Goal: Task Accomplishment & Management: Complete application form

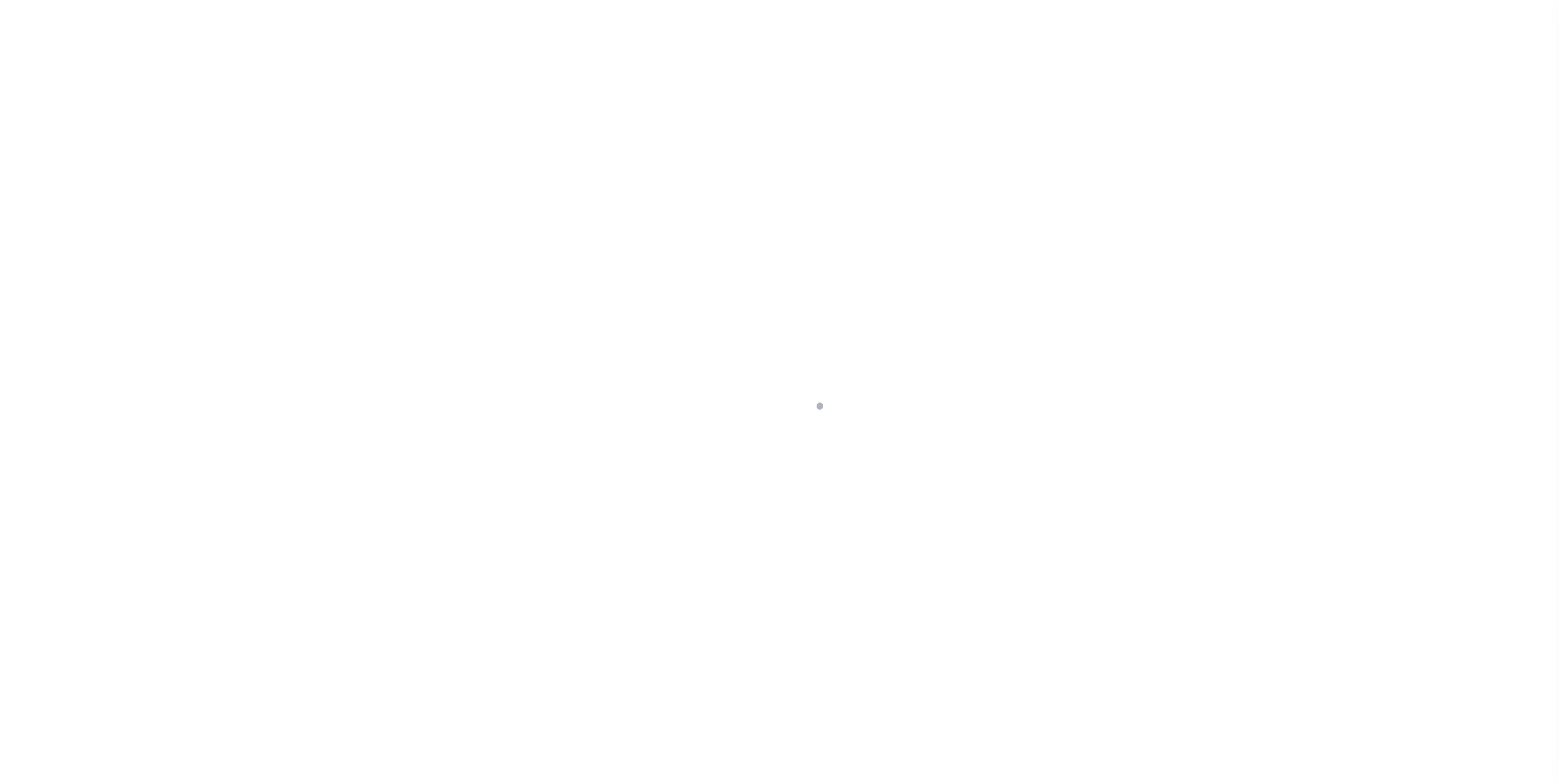
scroll to position [16, 0]
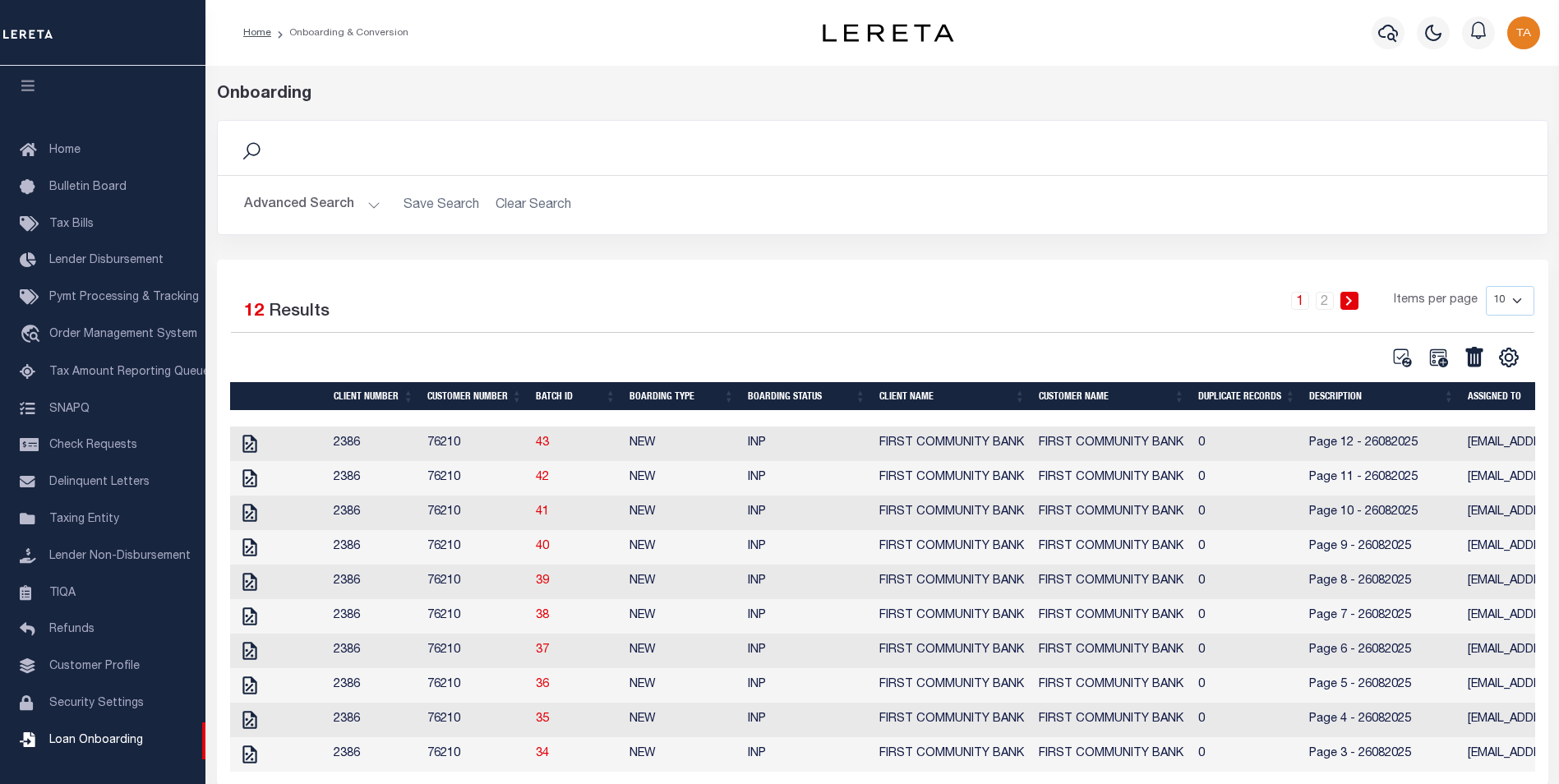
click at [1511, 300] on select "10 25 50 100" at bounding box center [1510, 301] width 49 height 30
select select "25"
click at [1486, 286] on select "10 25 50 100" at bounding box center [1510, 301] width 49 height 30
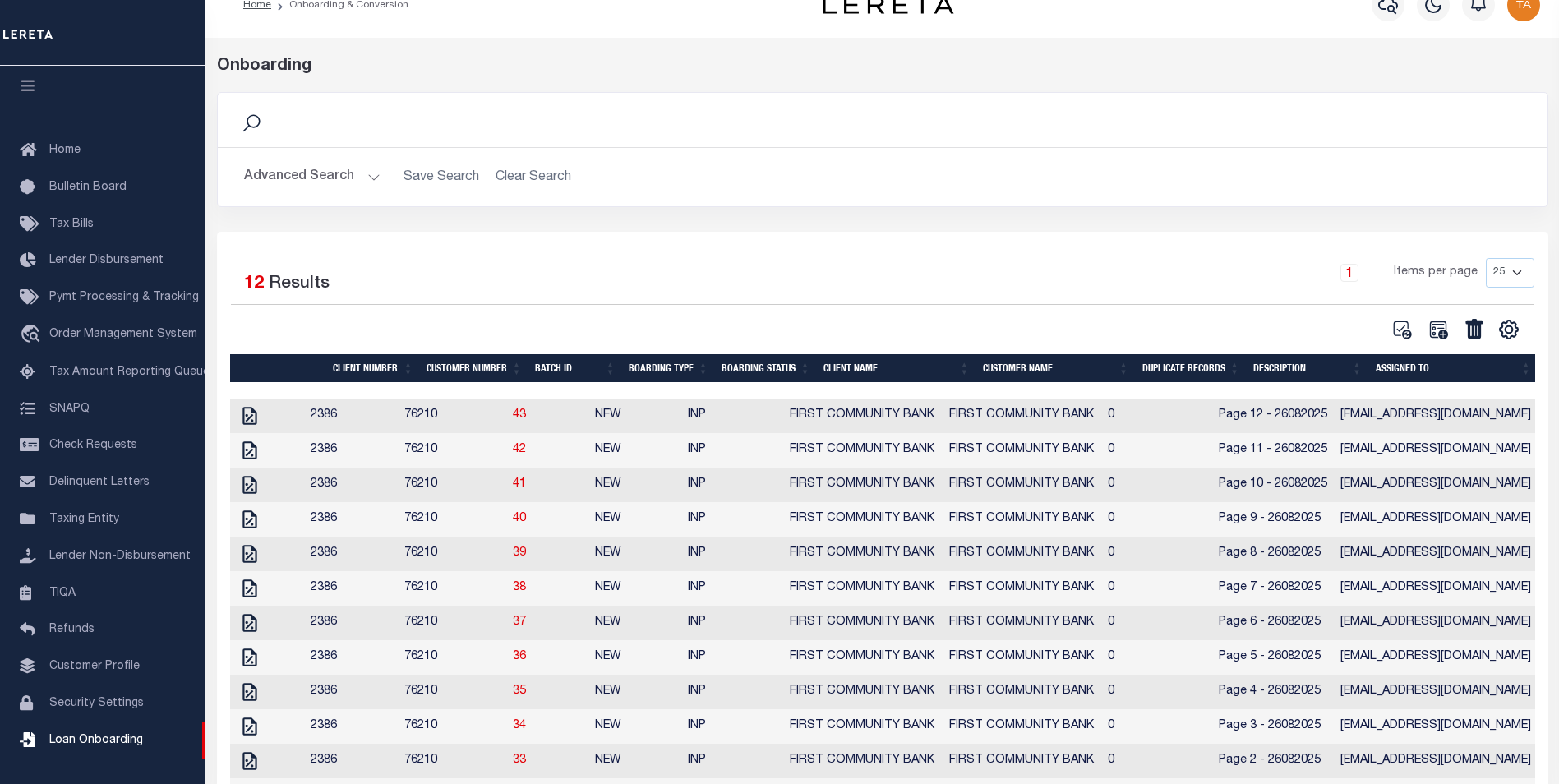
scroll to position [143, 0]
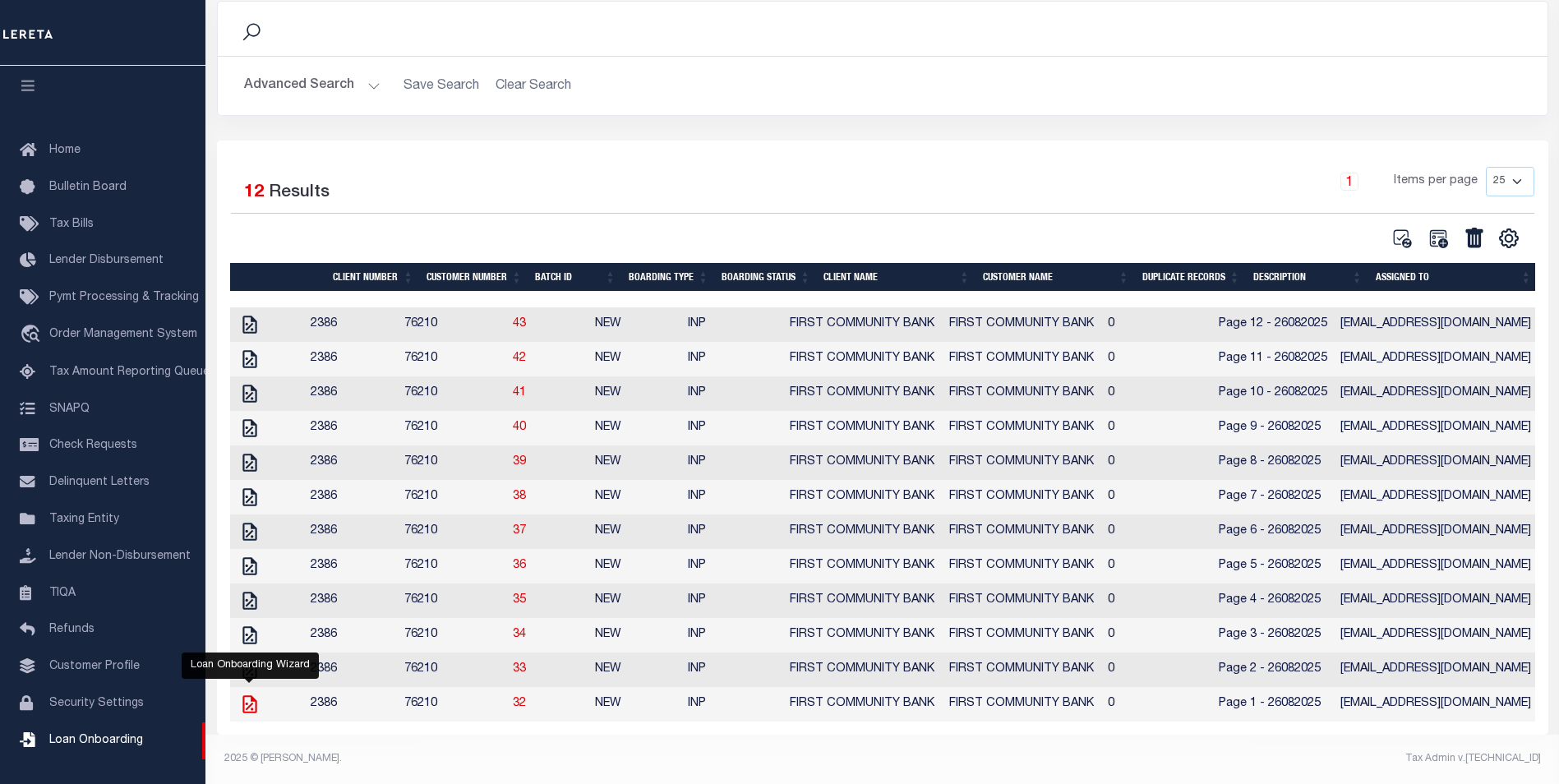
click at [249, 693] on icon at bounding box center [249, 703] width 21 height 21
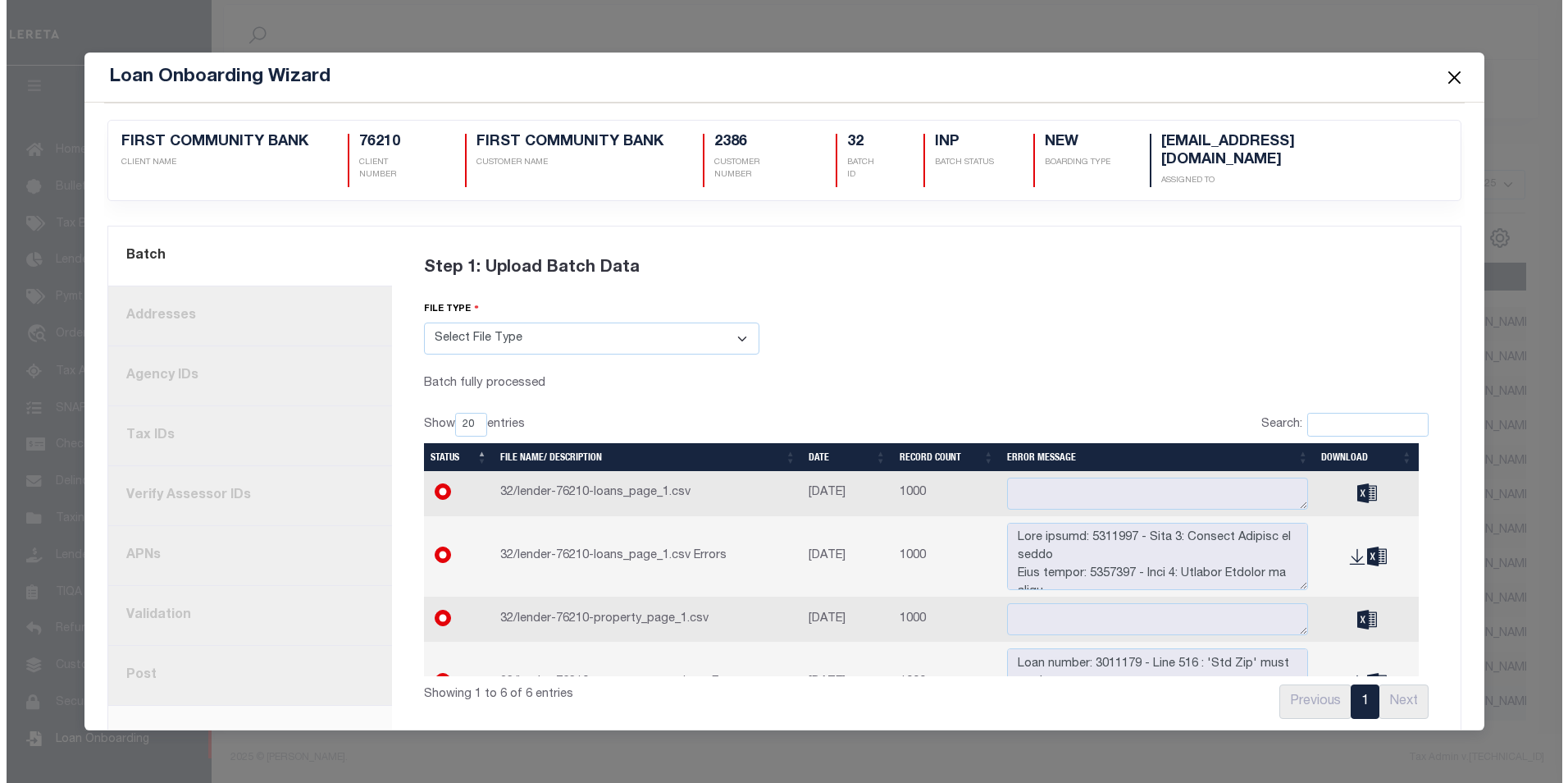
scroll to position [129, 0]
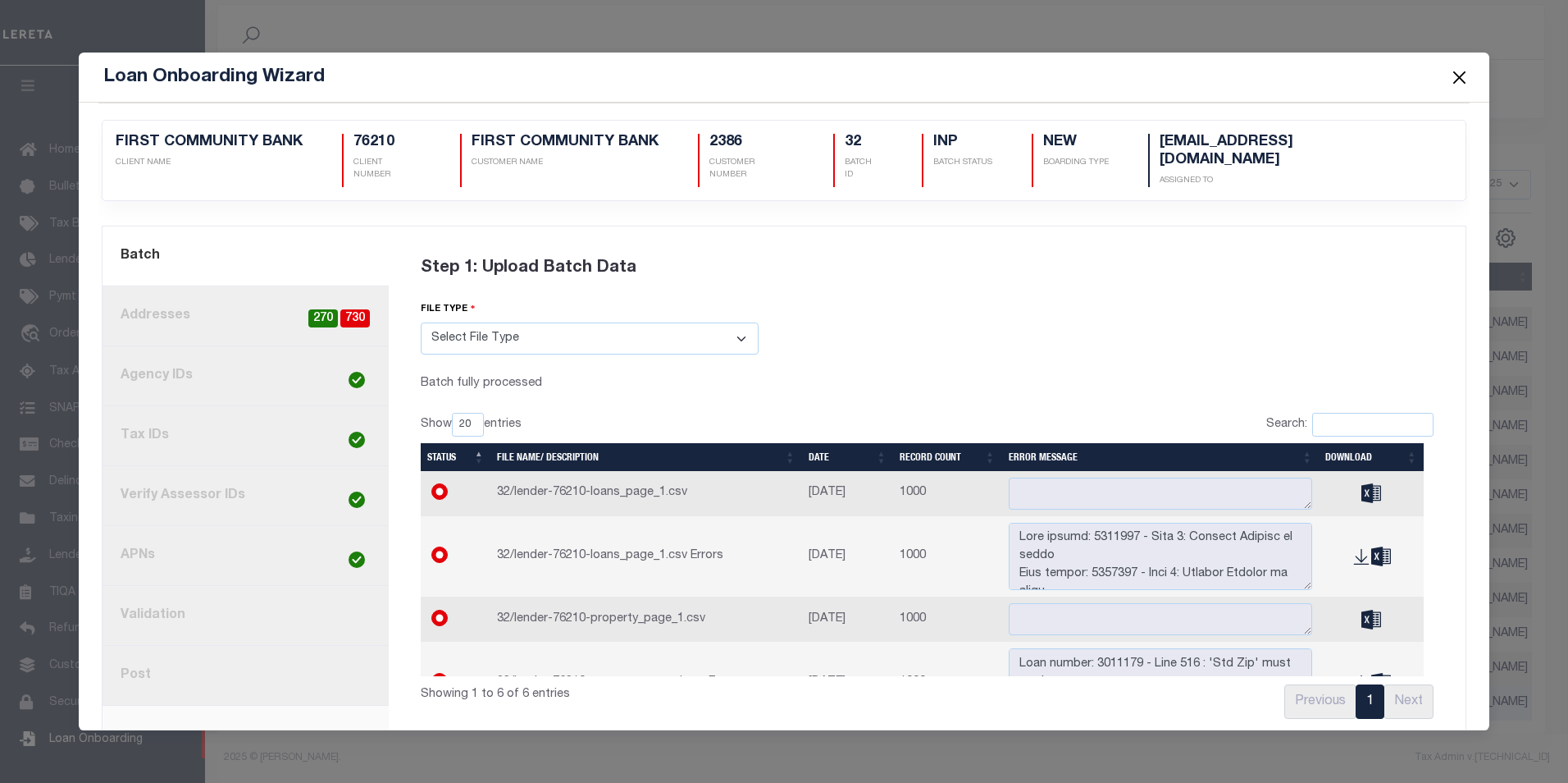
click at [217, 290] on link "2. Addresses 730 270" at bounding box center [246, 317] width 287 height 60
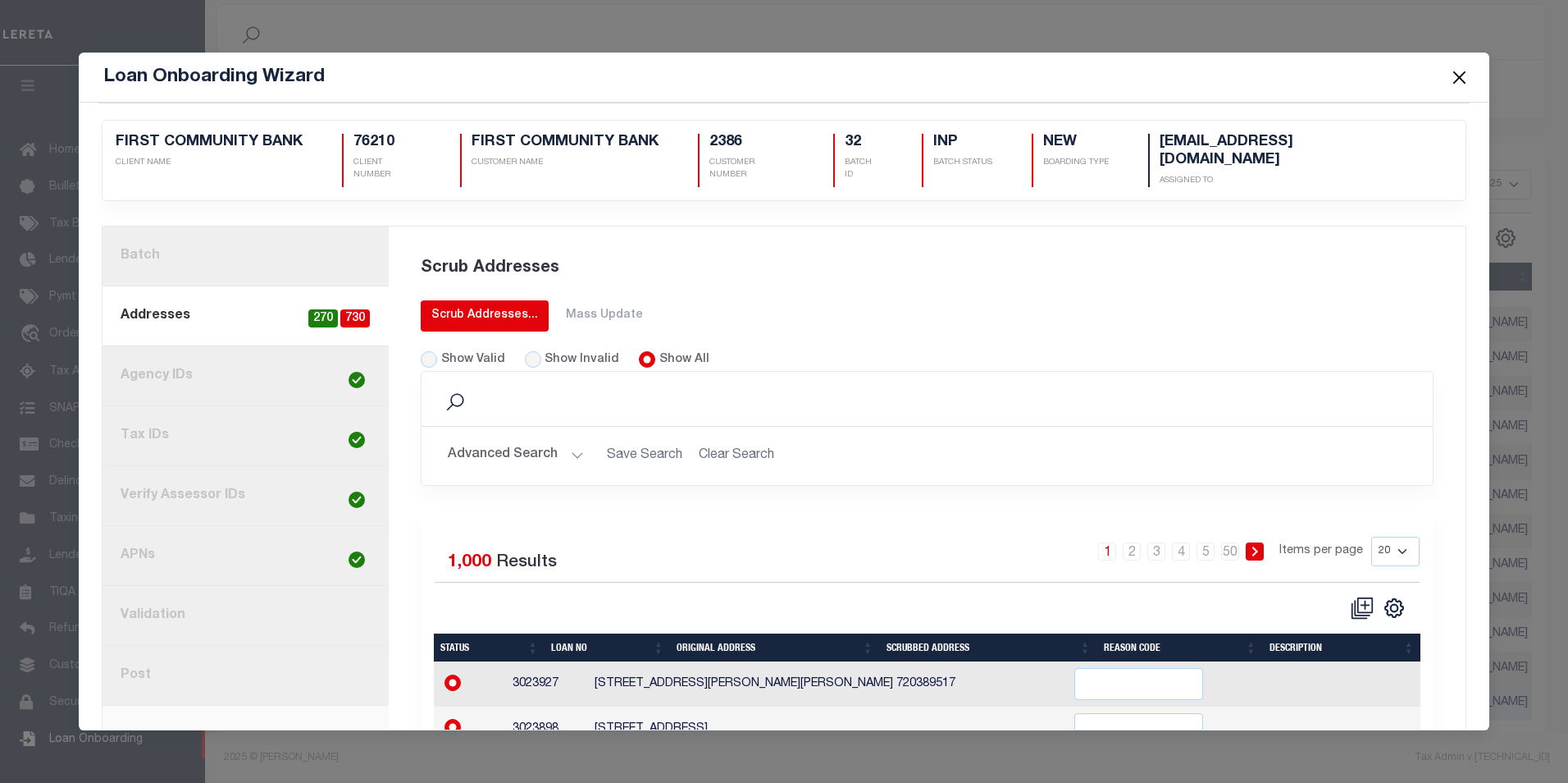
click at [474, 307] on div "Scrub Addresses..." at bounding box center [484, 316] width 107 height 17
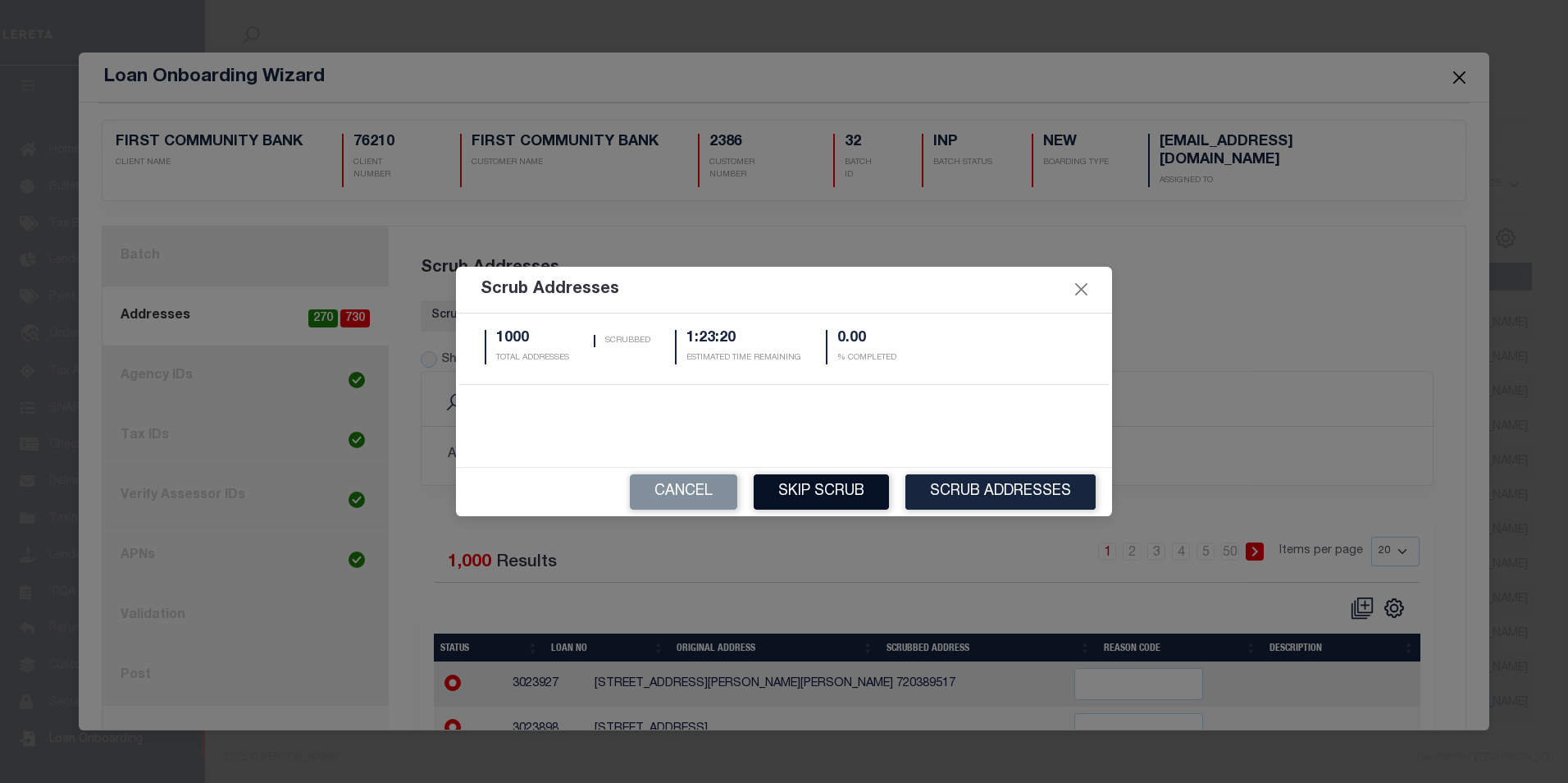
click at [825, 501] on button "Skip Scrub" at bounding box center [821, 491] width 135 height 35
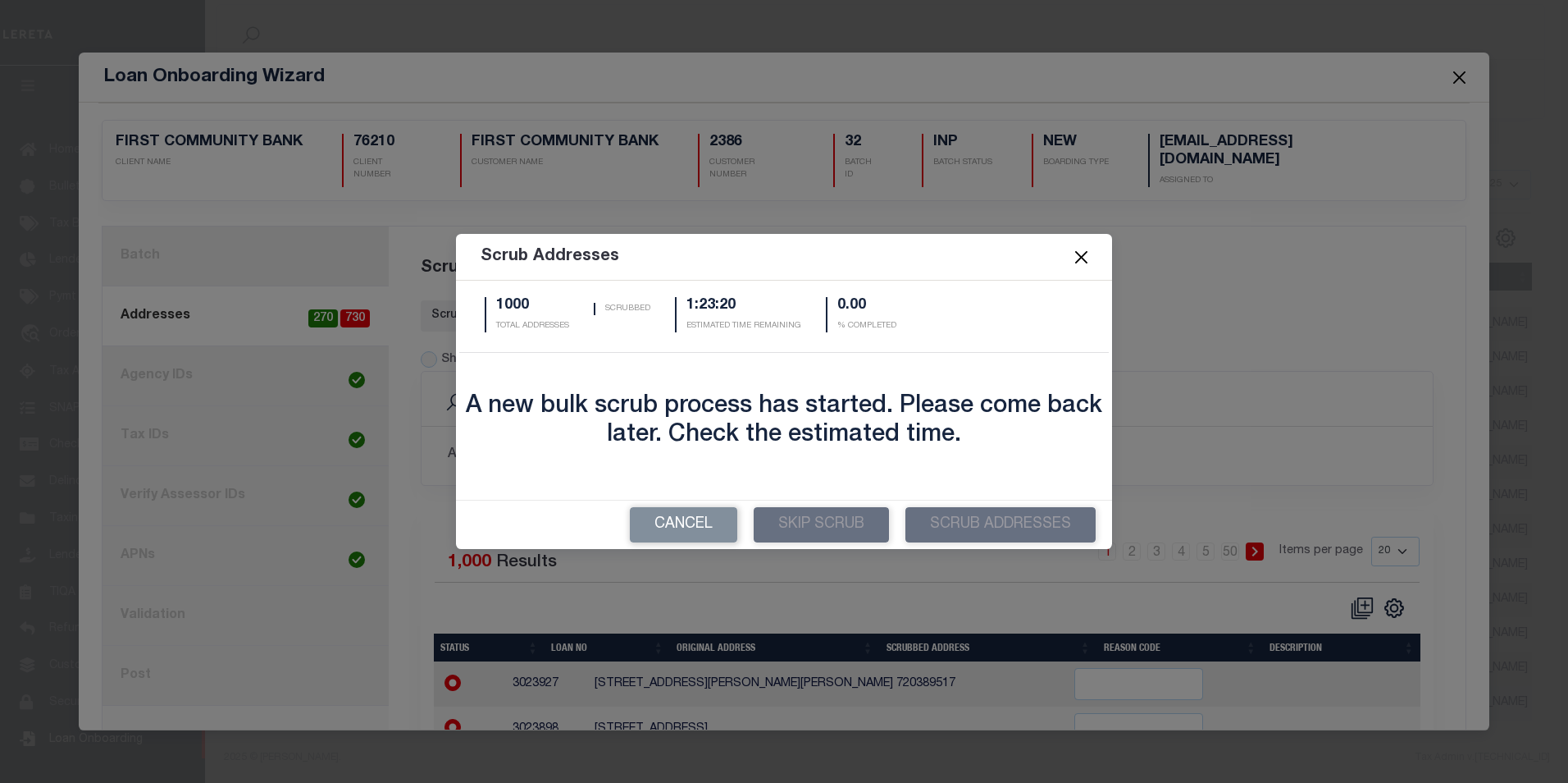
click at [1076, 257] on button "Close" at bounding box center [1081, 258] width 21 height 21
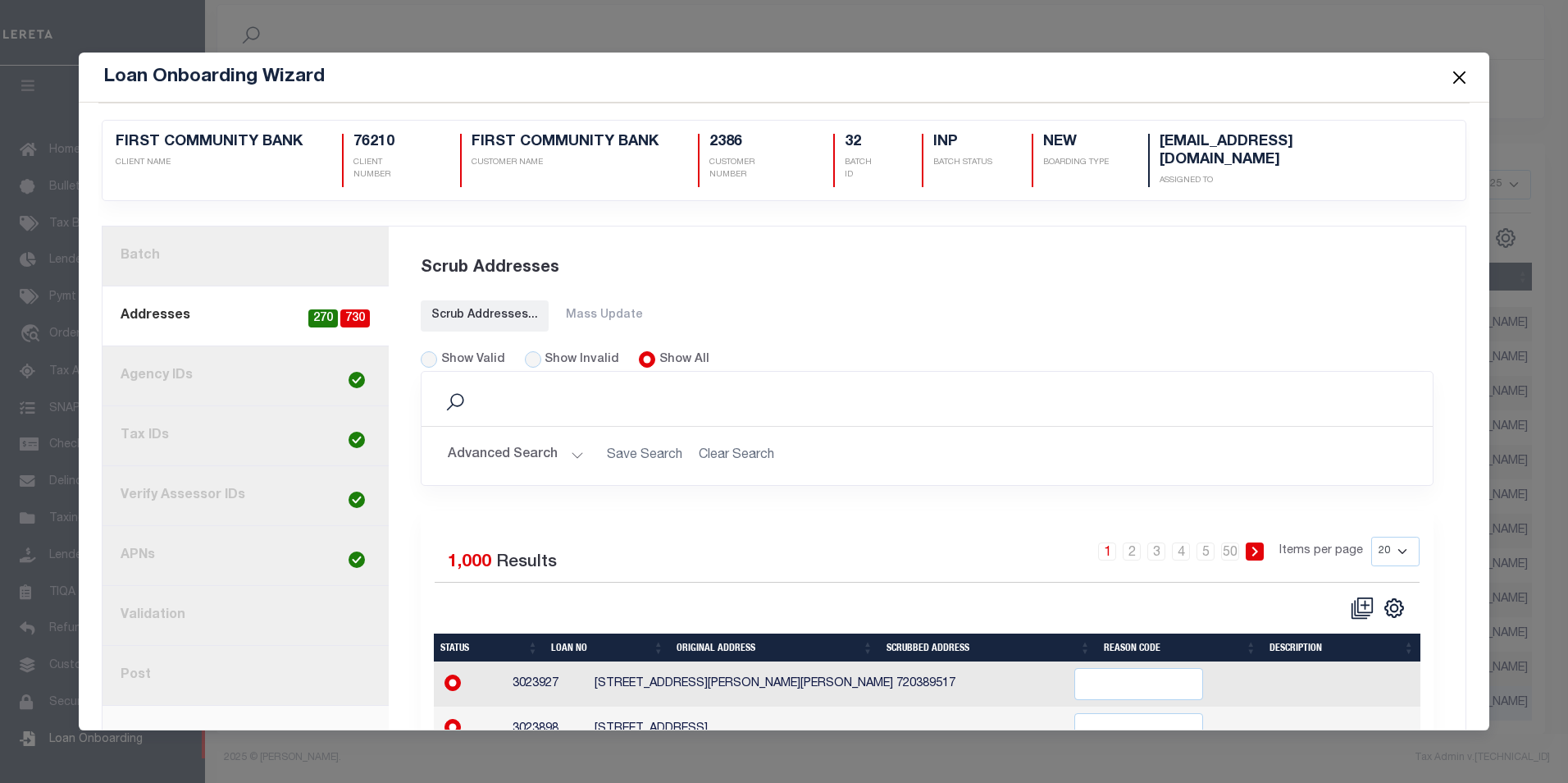
click at [1458, 78] on button "Close" at bounding box center [1459, 77] width 21 height 21
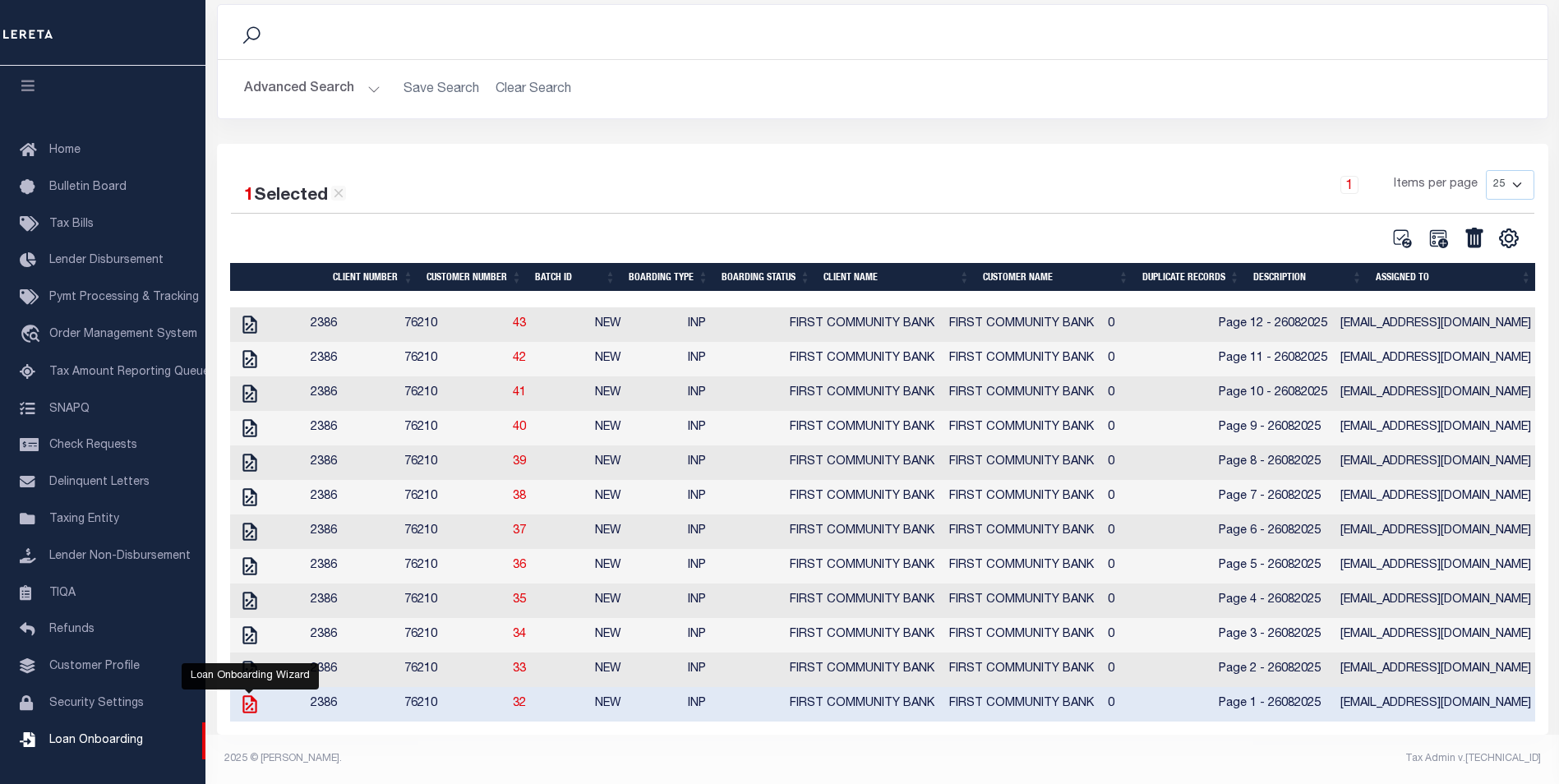
click at [247, 708] on icon at bounding box center [249, 703] width 21 height 21
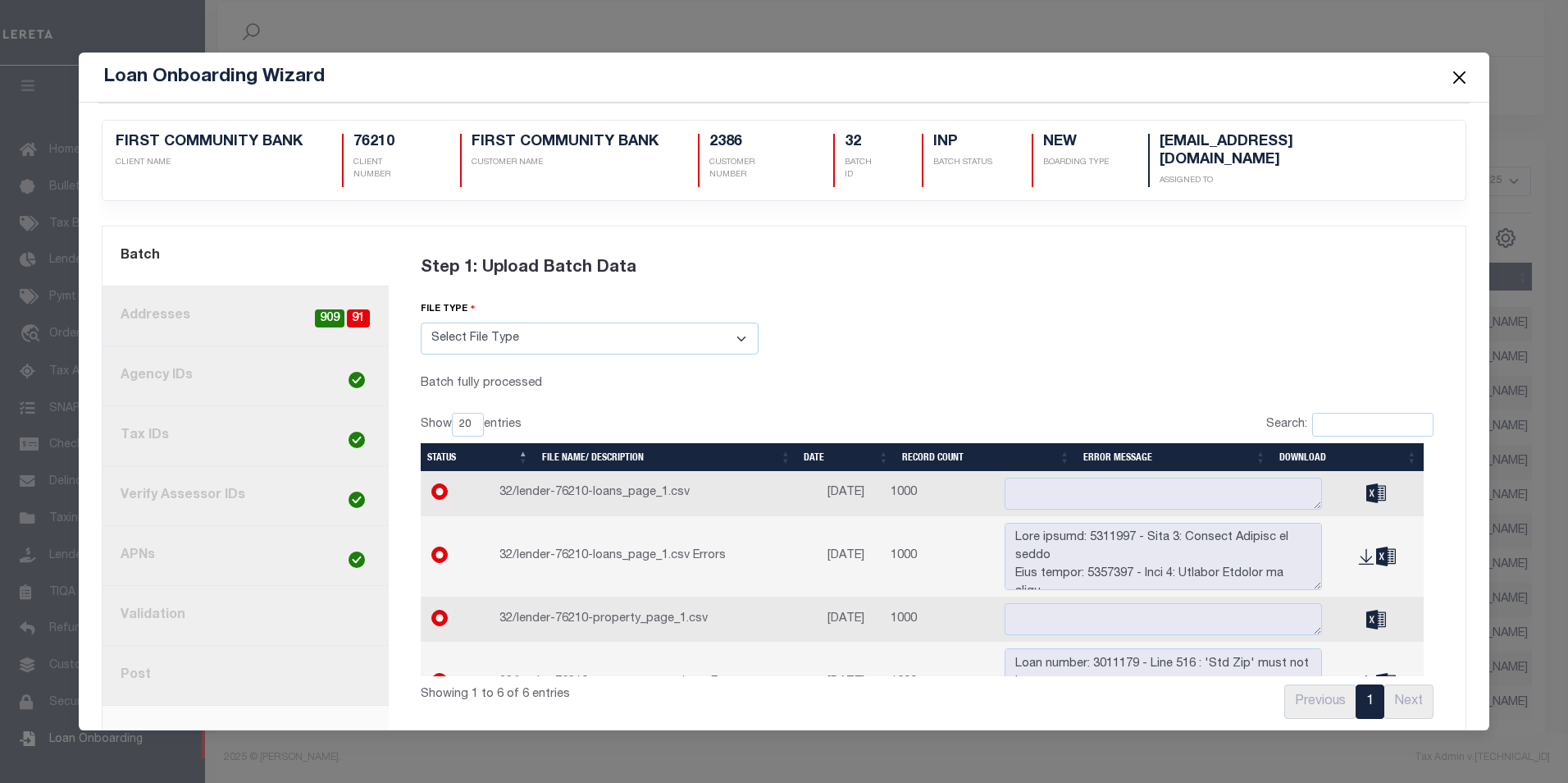
click at [1458, 78] on button "Close" at bounding box center [1459, 77] width 21 height 21
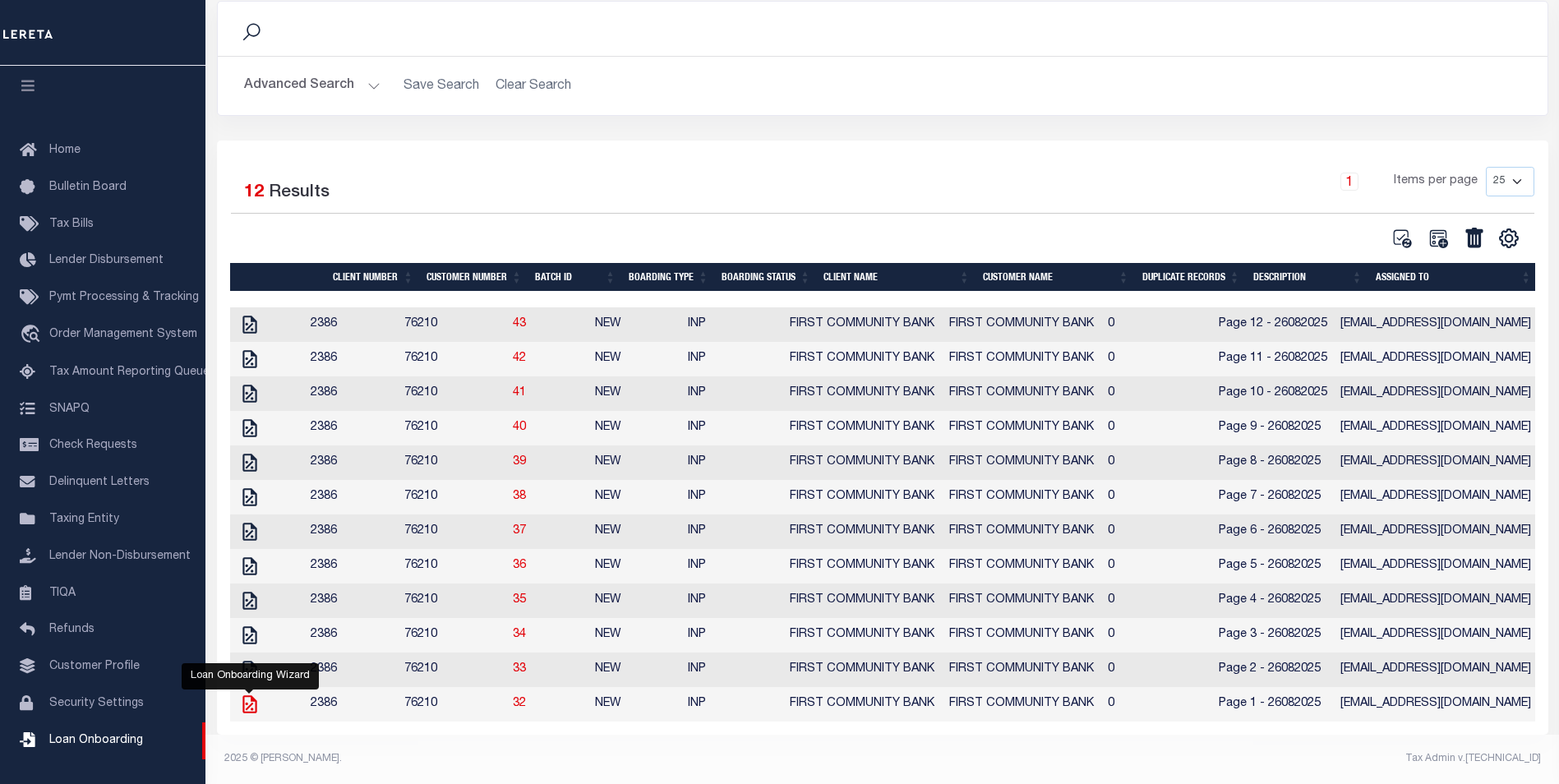
click at [248, 703] on icon at bounding box center [249, 703] width 21 height 21
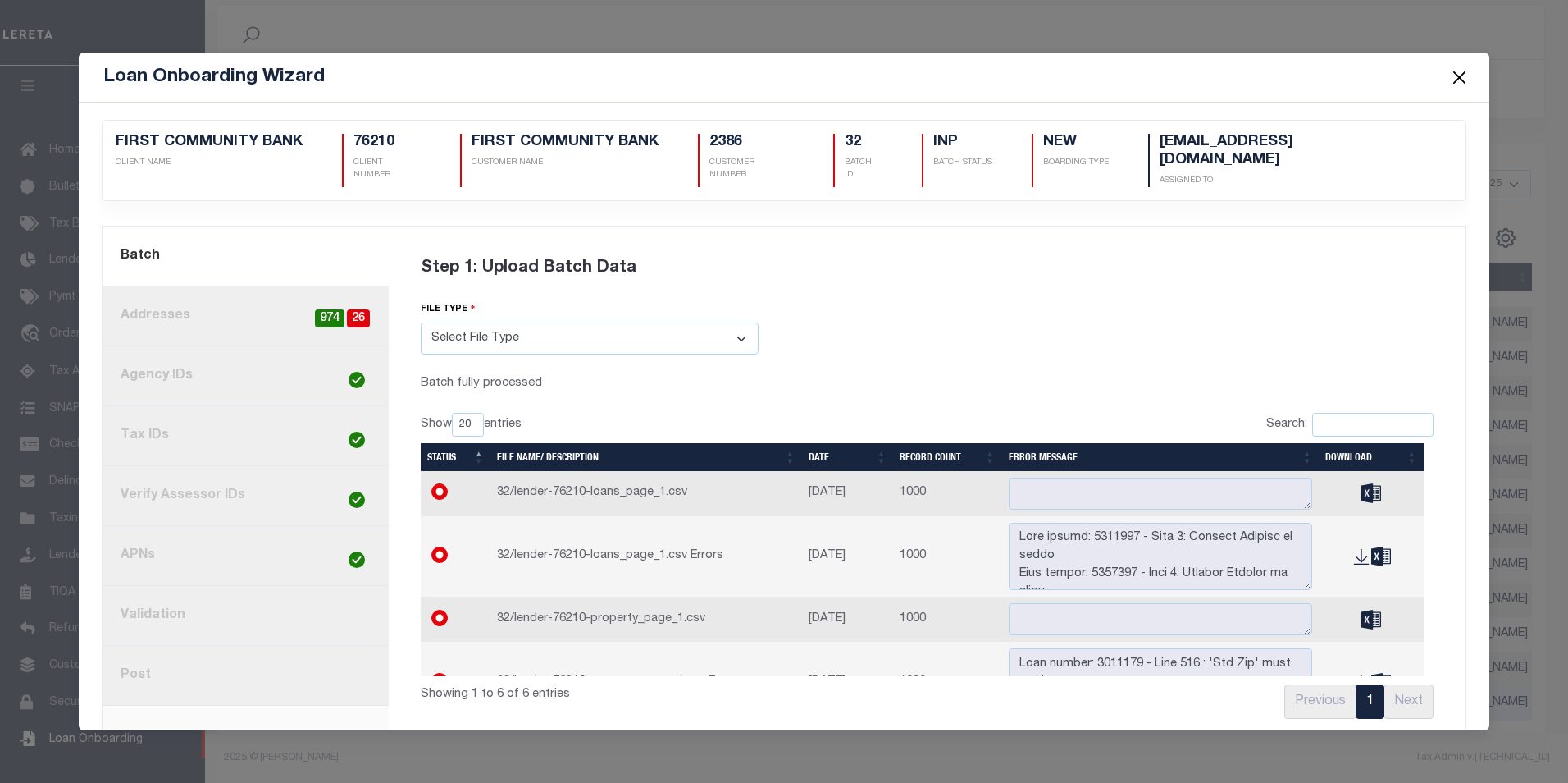
click at [1455, 76] on button "Close" at bounding box center [1459, 77] width 21 height 21
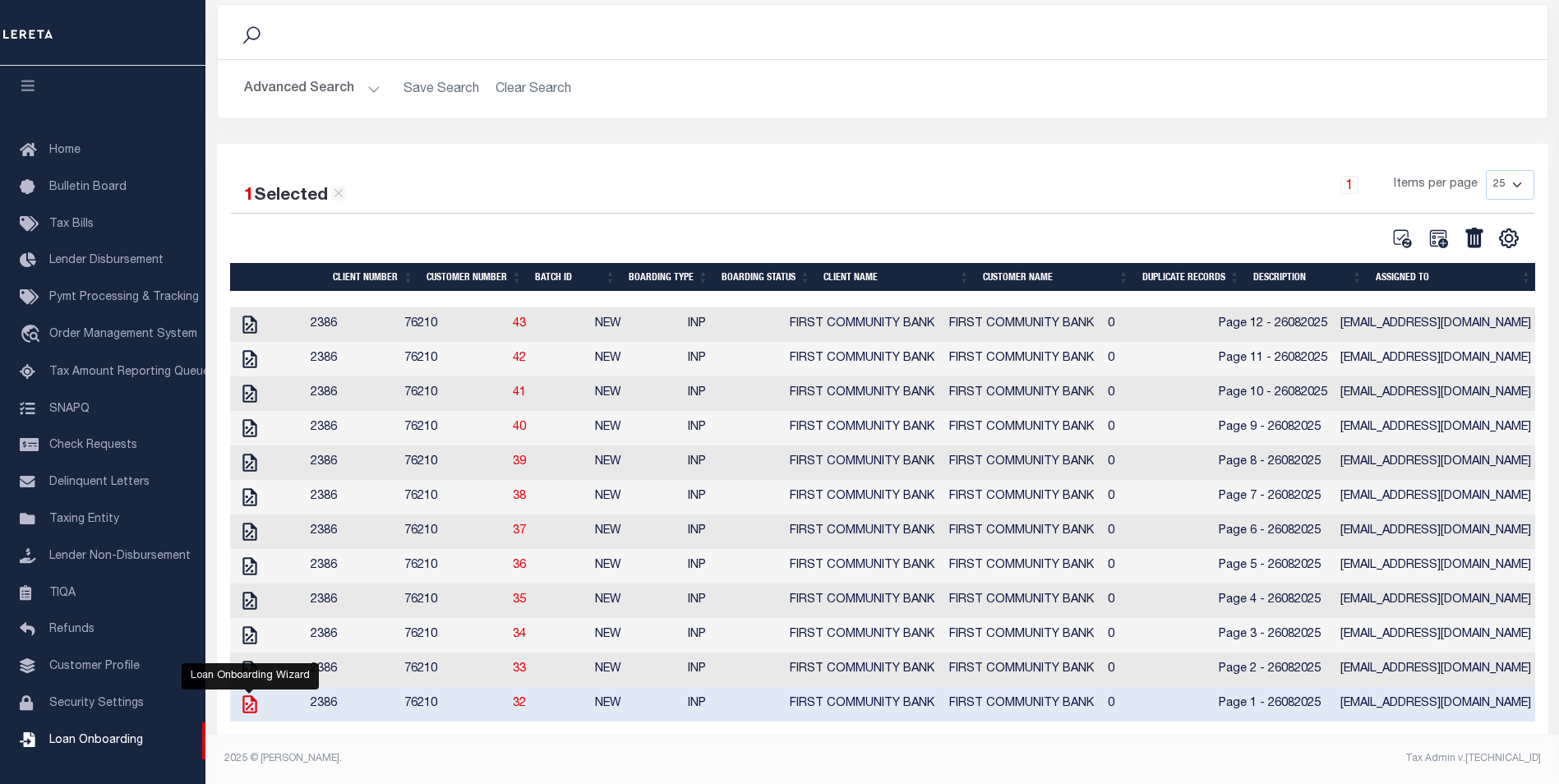
click at [249, 707] on icon at bounding box center [249, 703] width 14 height 18
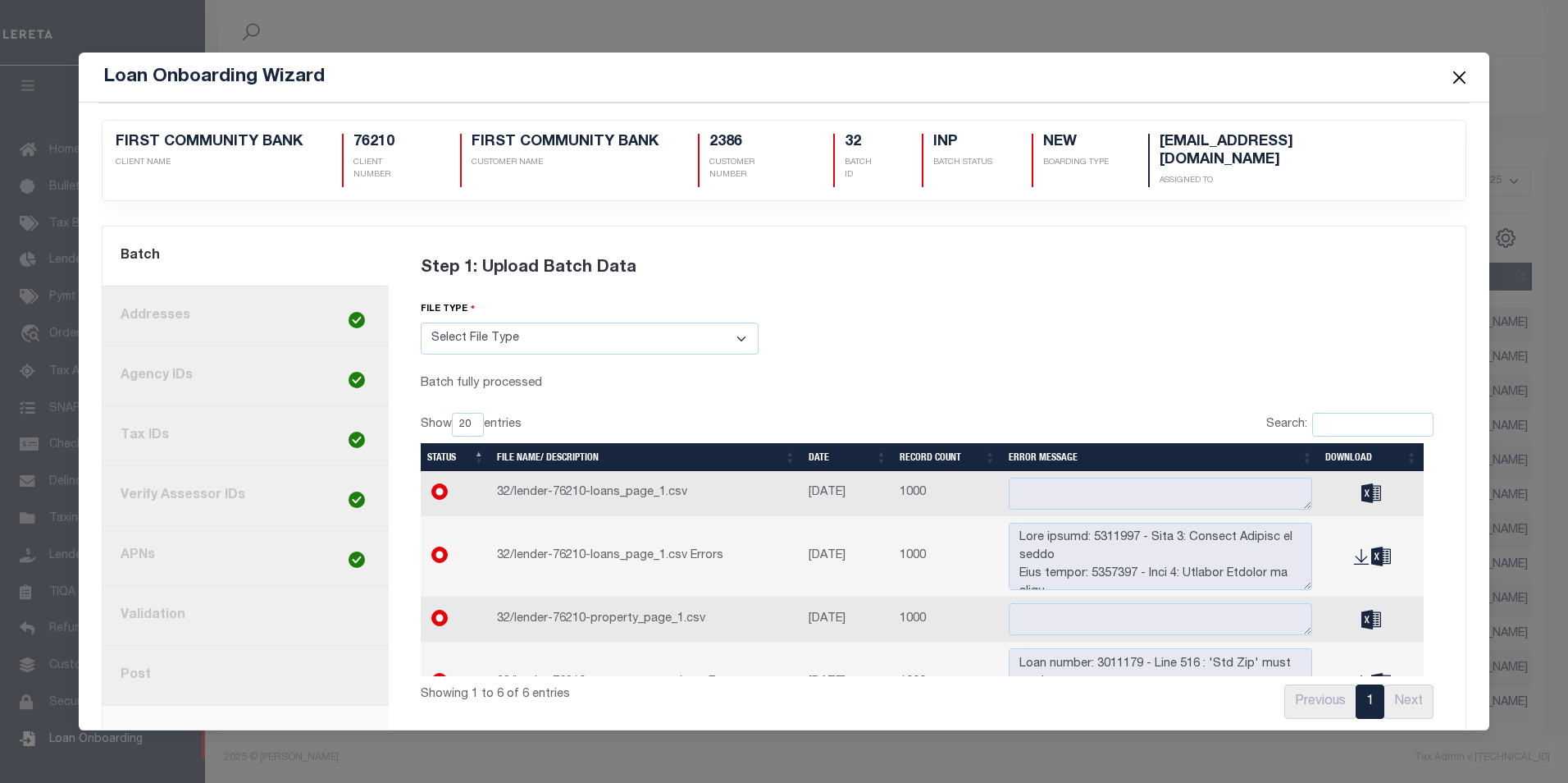
click at [150, 661] on link "8. Post" at bounding box center [246, 676] width 287 height 60
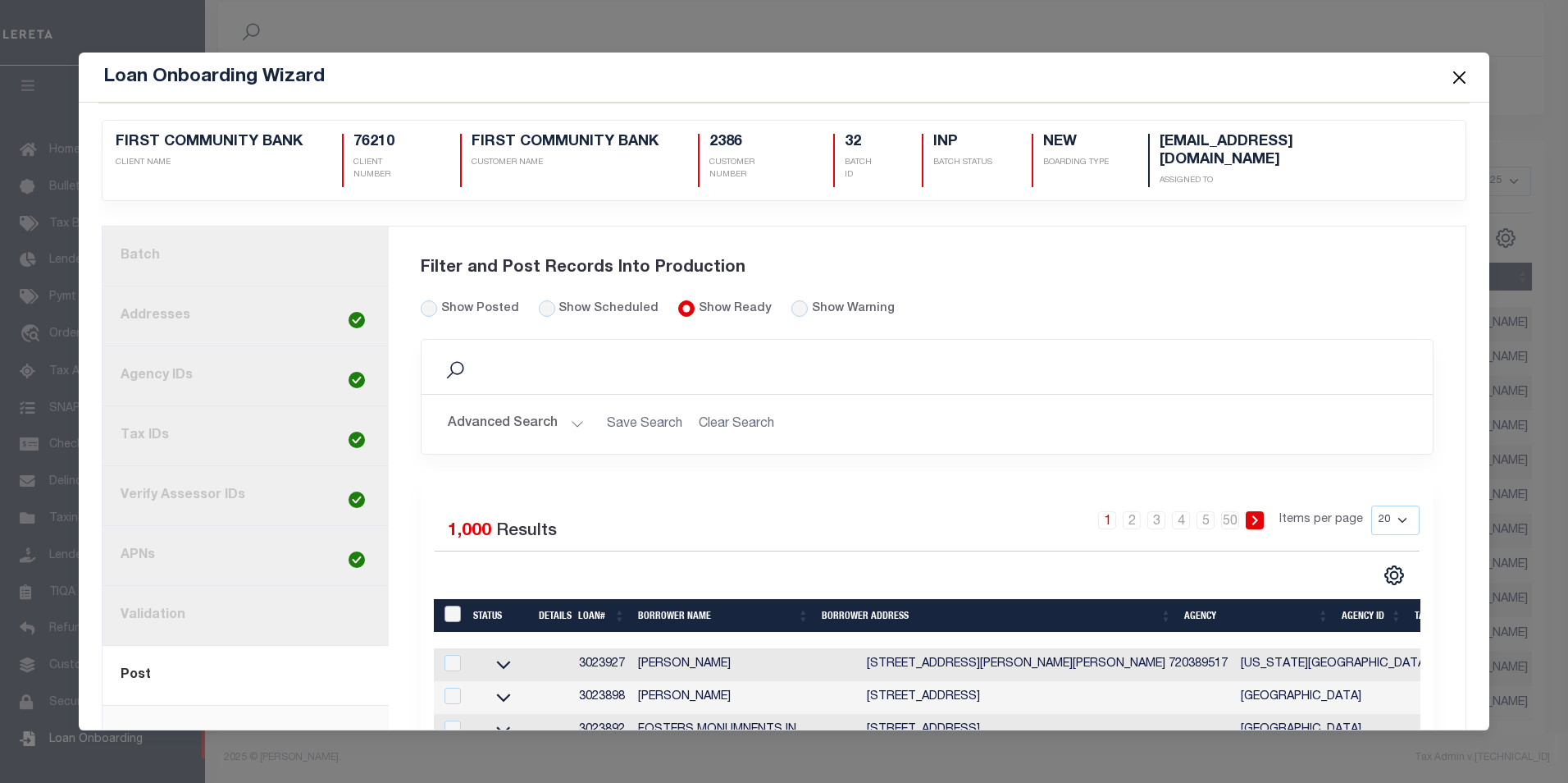
click at [451, 606] on input "LoanPrepID" at bounding box center [453, 614] width 16 height 16
checkbox input "true"
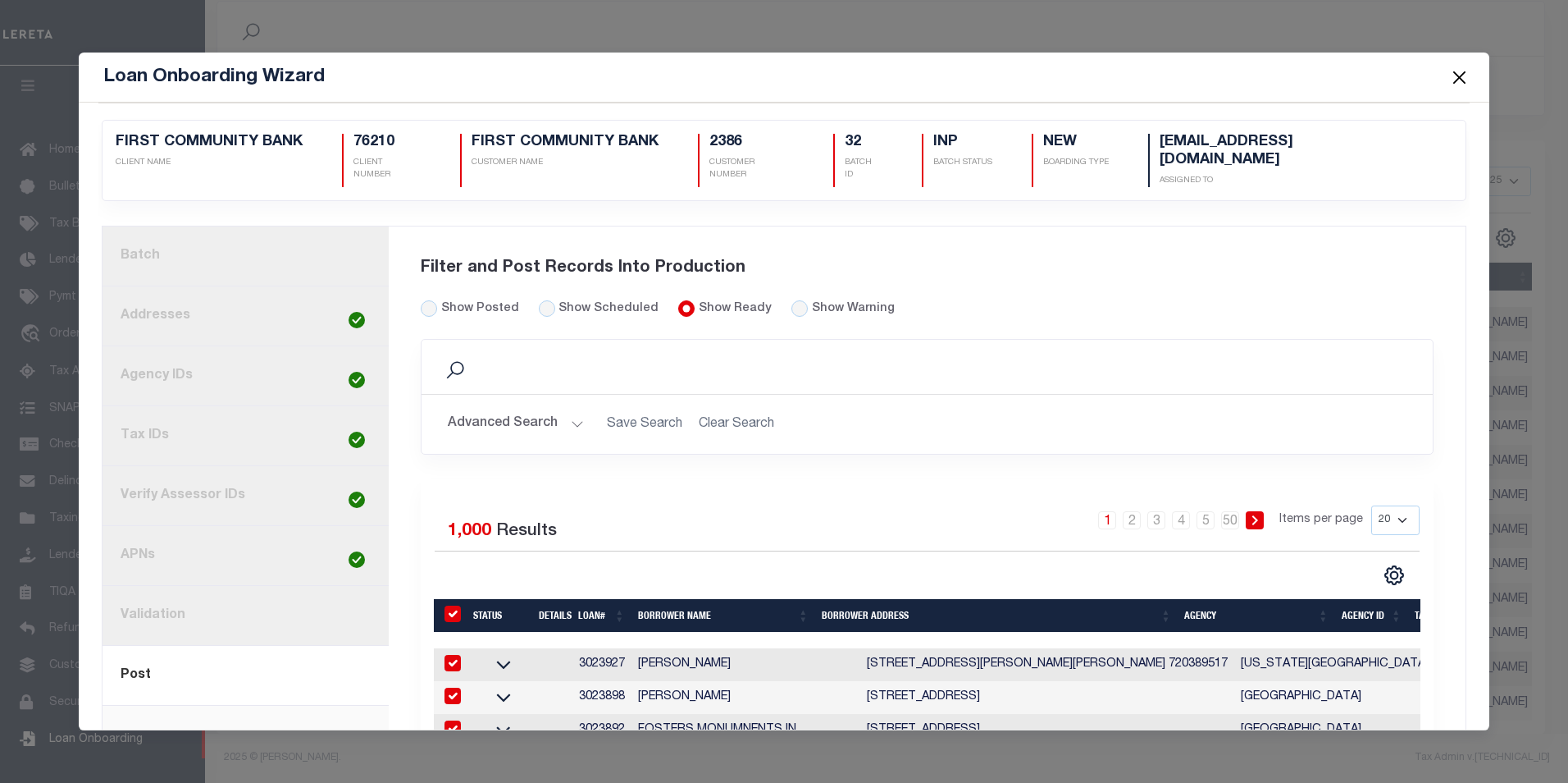
checkbox input "true"
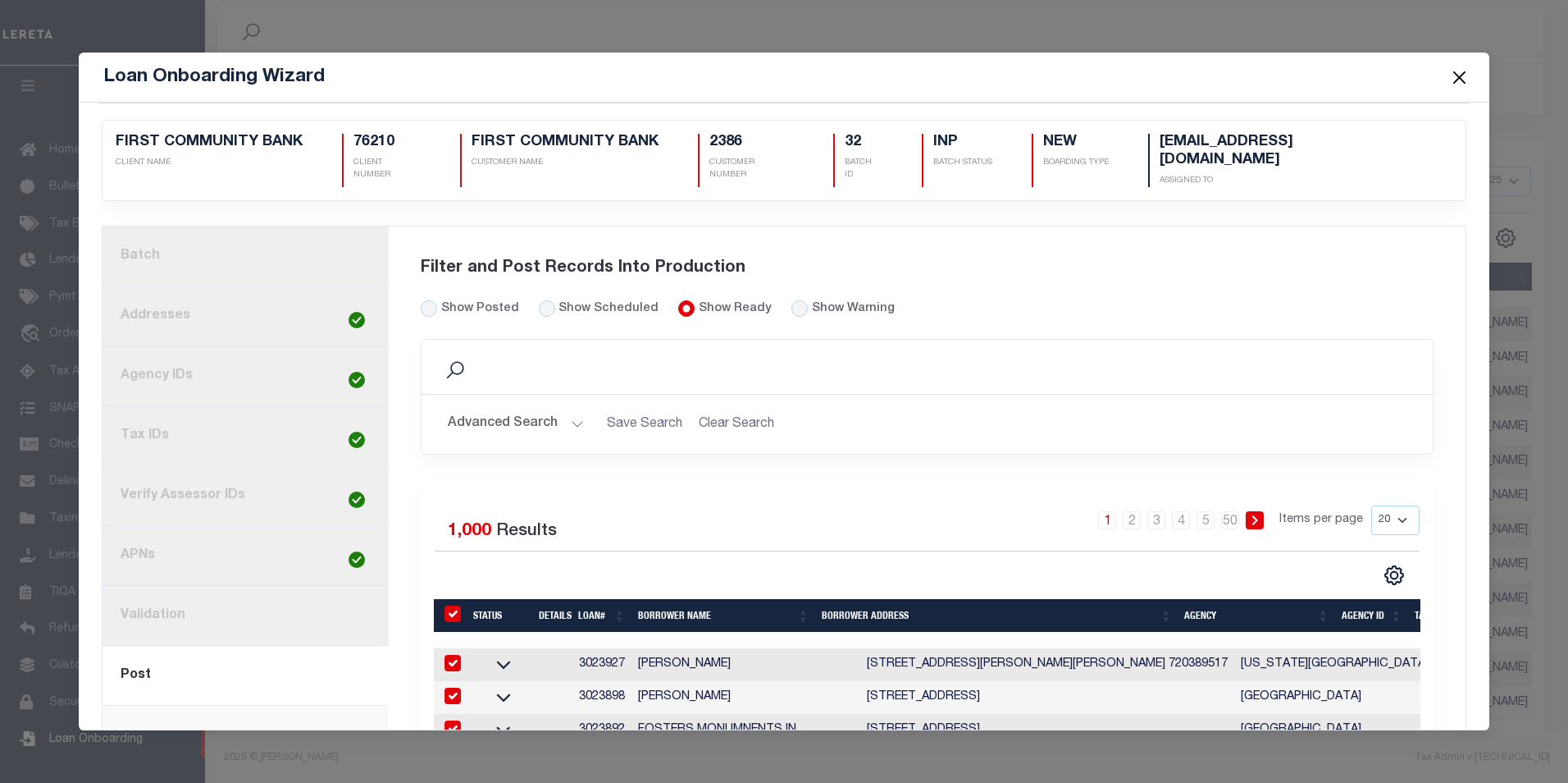
checkbox input "true"
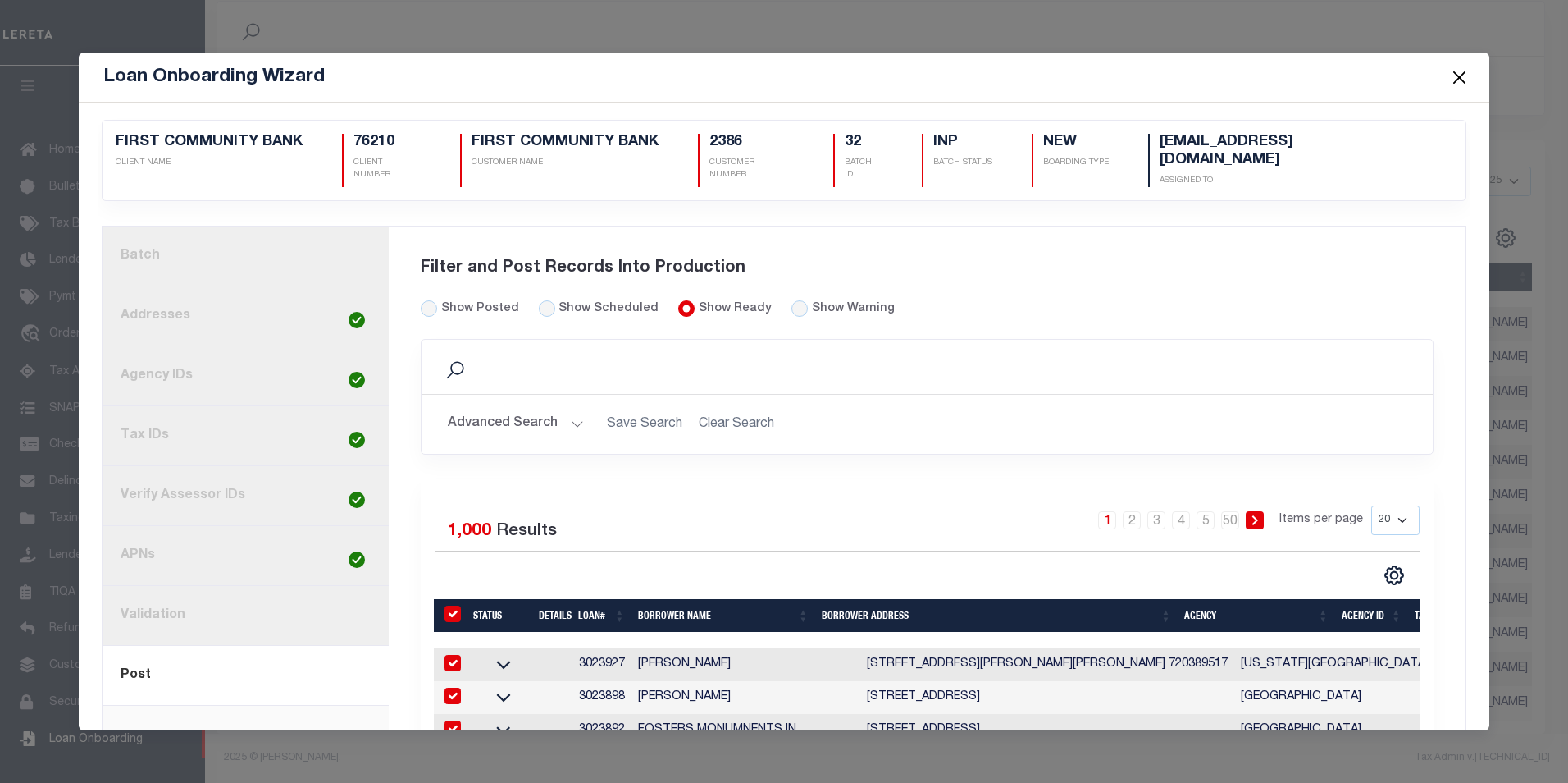
checkbox input "true"
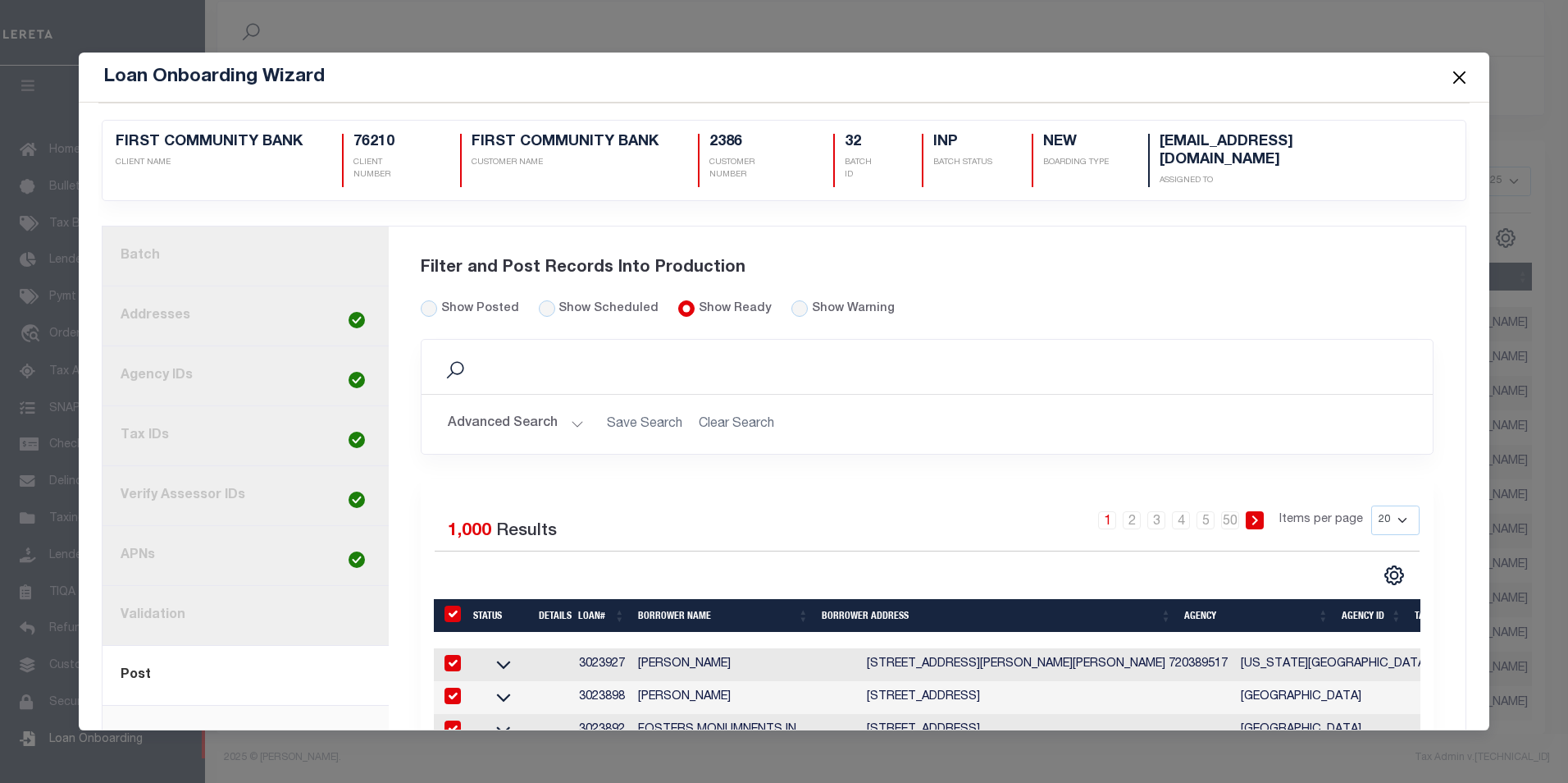
checkbox input "true"
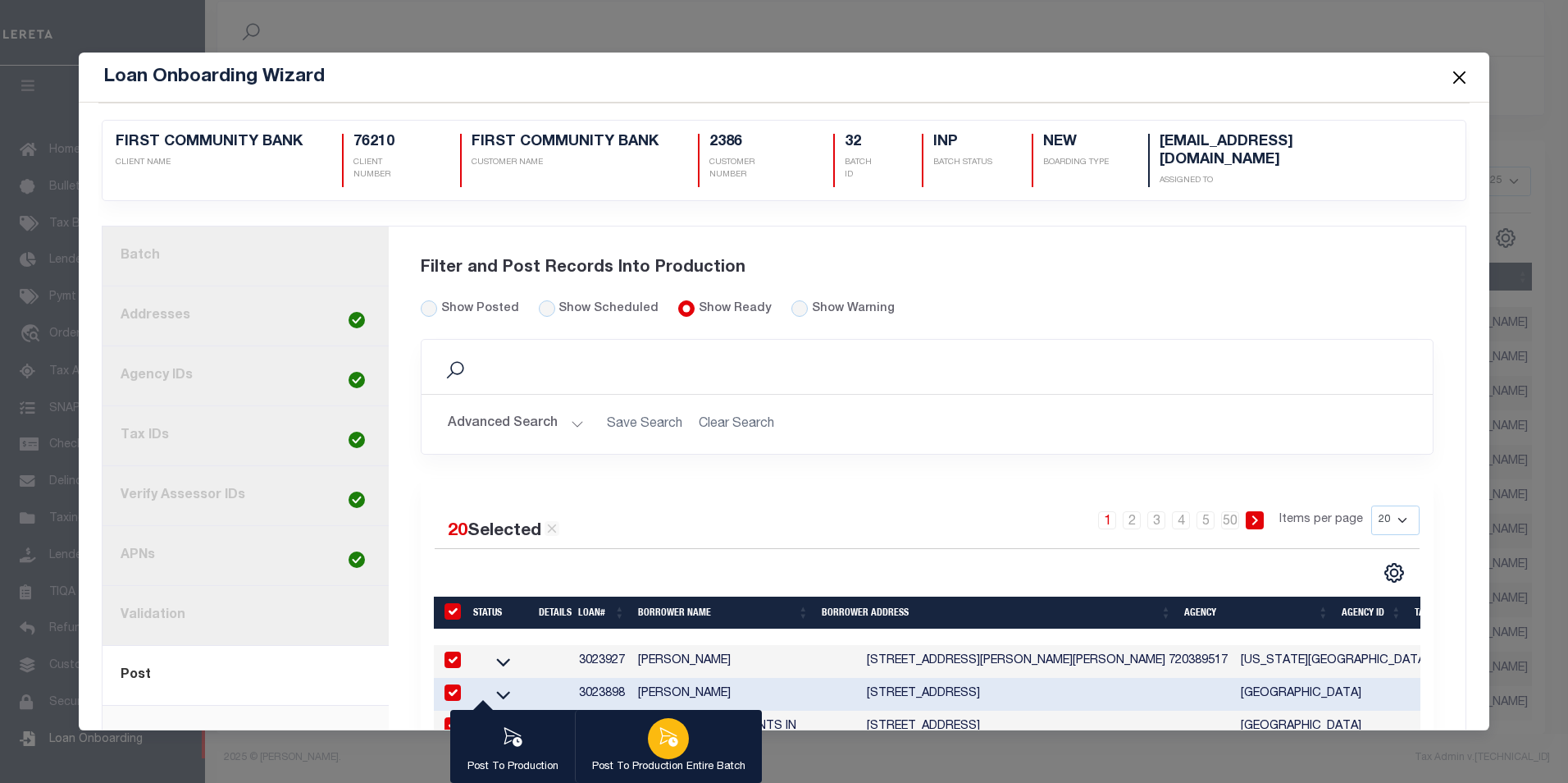
click at [665, 740] on icon "button" at bounding box center [668, 737] width 21 height 21
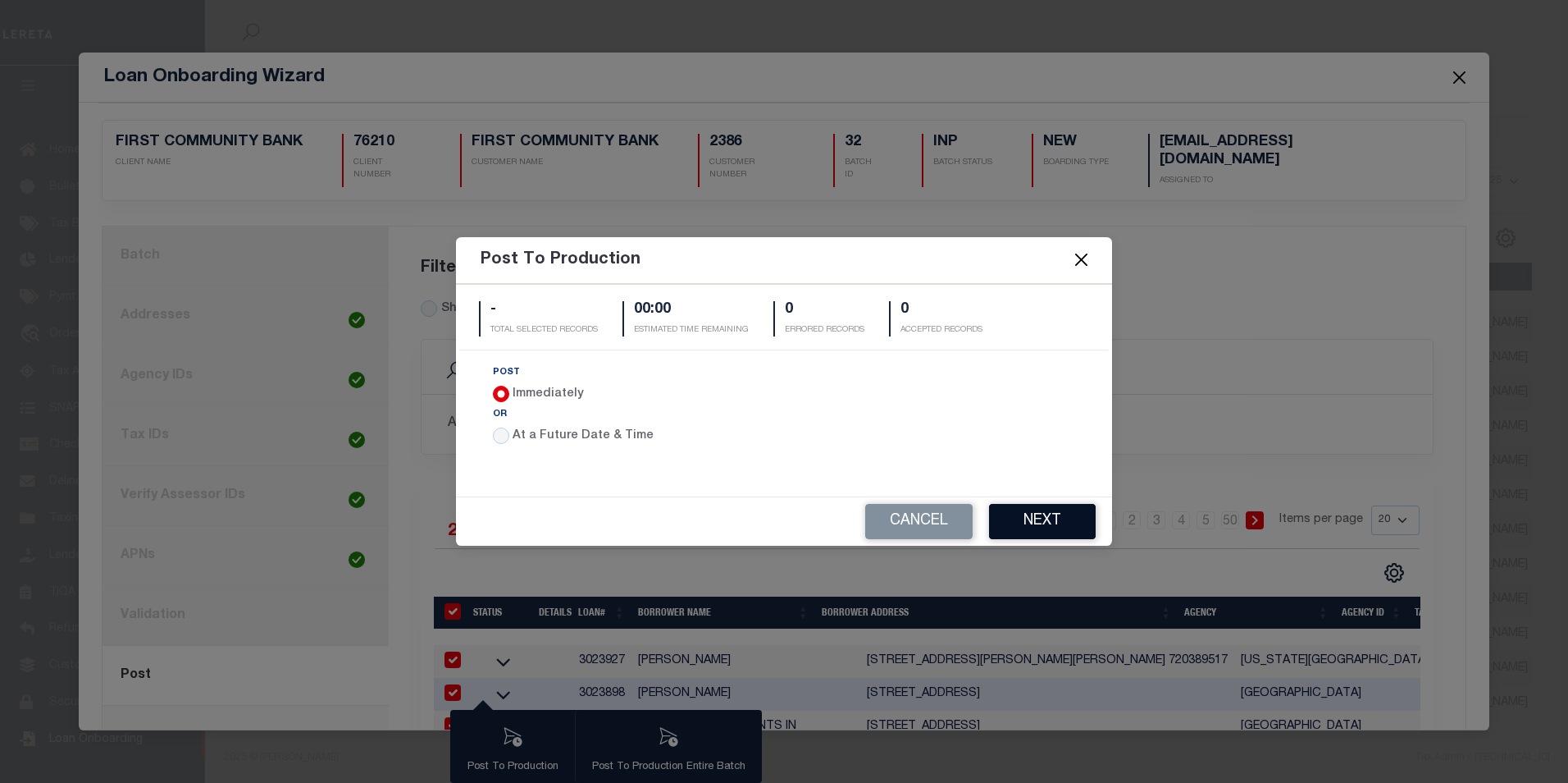
click at [1046, 522] on button "Next" at bounding box center [1042, 521] width 107 height 35
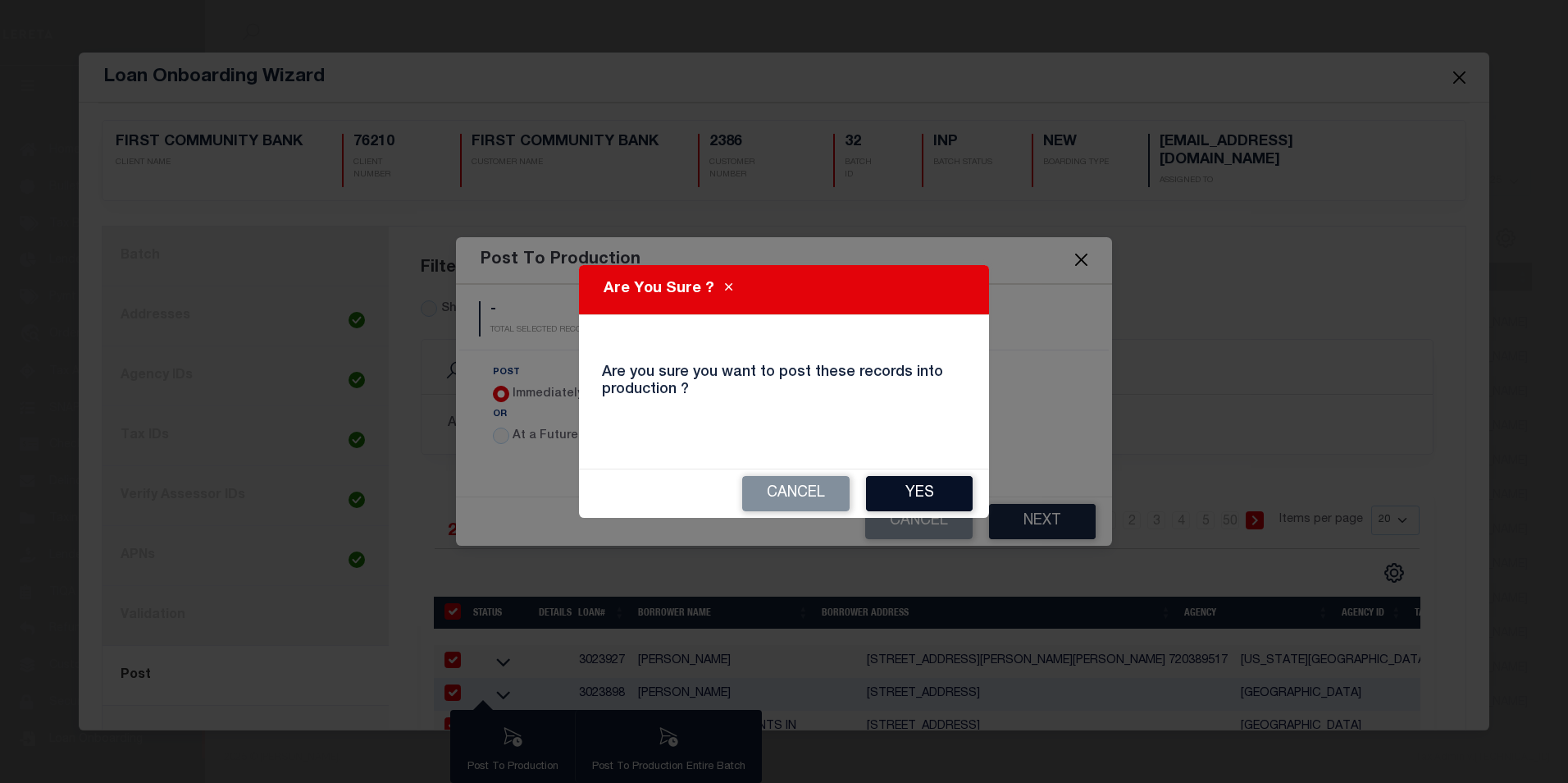
click at [960, 503] on button "Yes" at bounding box center [920, 493] width 107 height 35
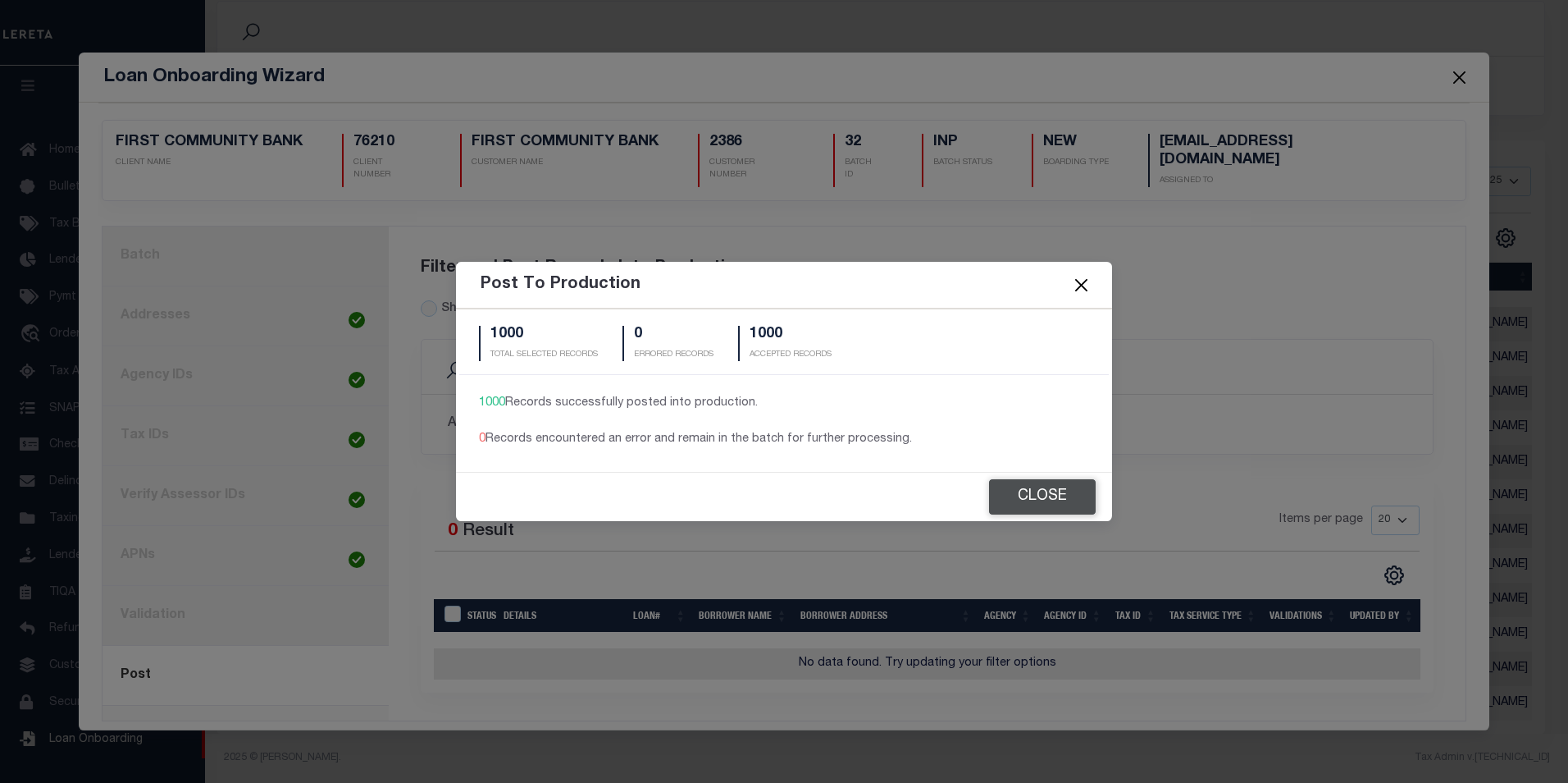
click at [1063, 493] on button "Close" at bounding box center [1042, 496] width 107 height 35
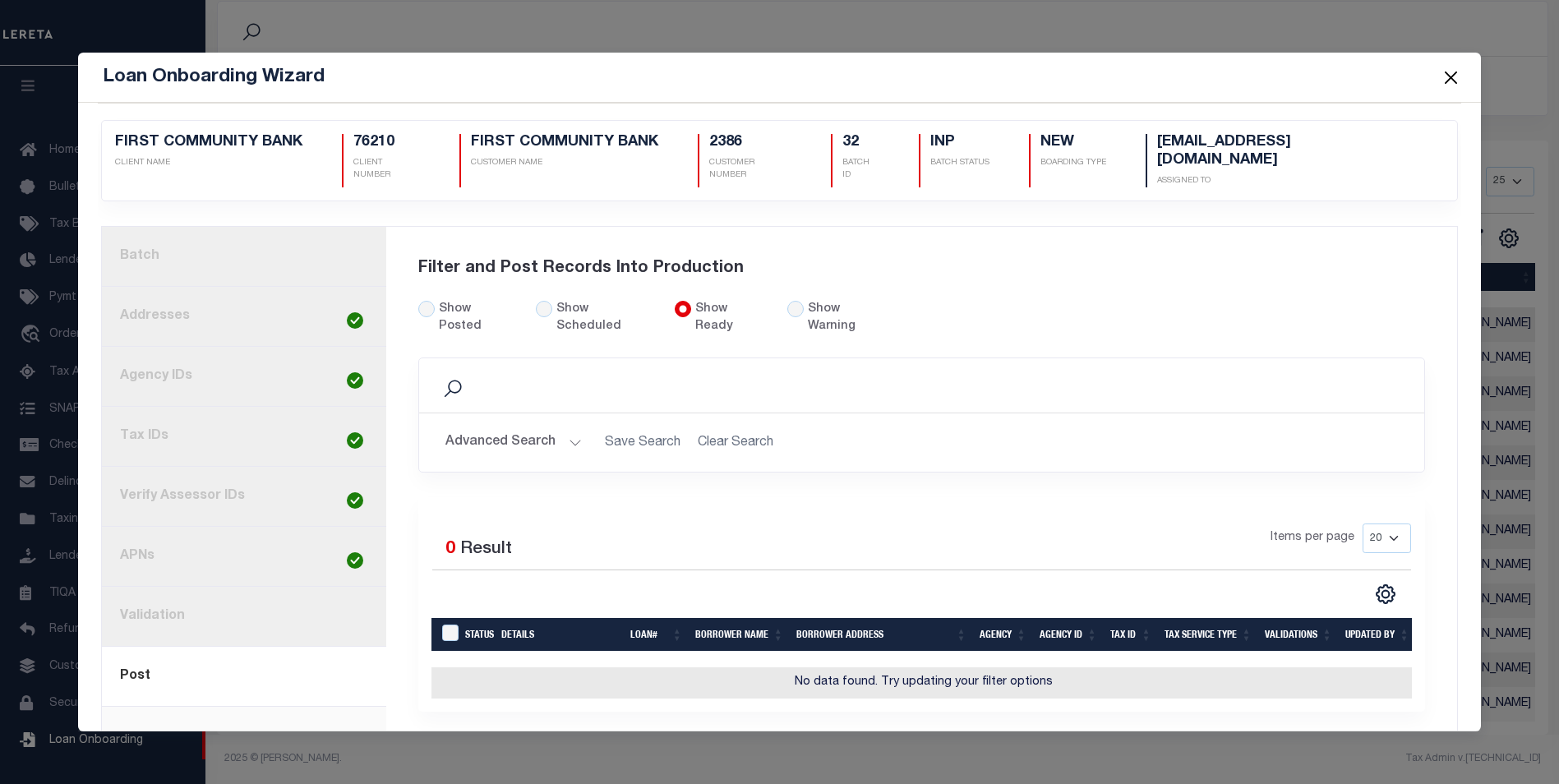
click at [1446, 78] on button "Close" at bounding box center [1450, 77] width 21 height 21
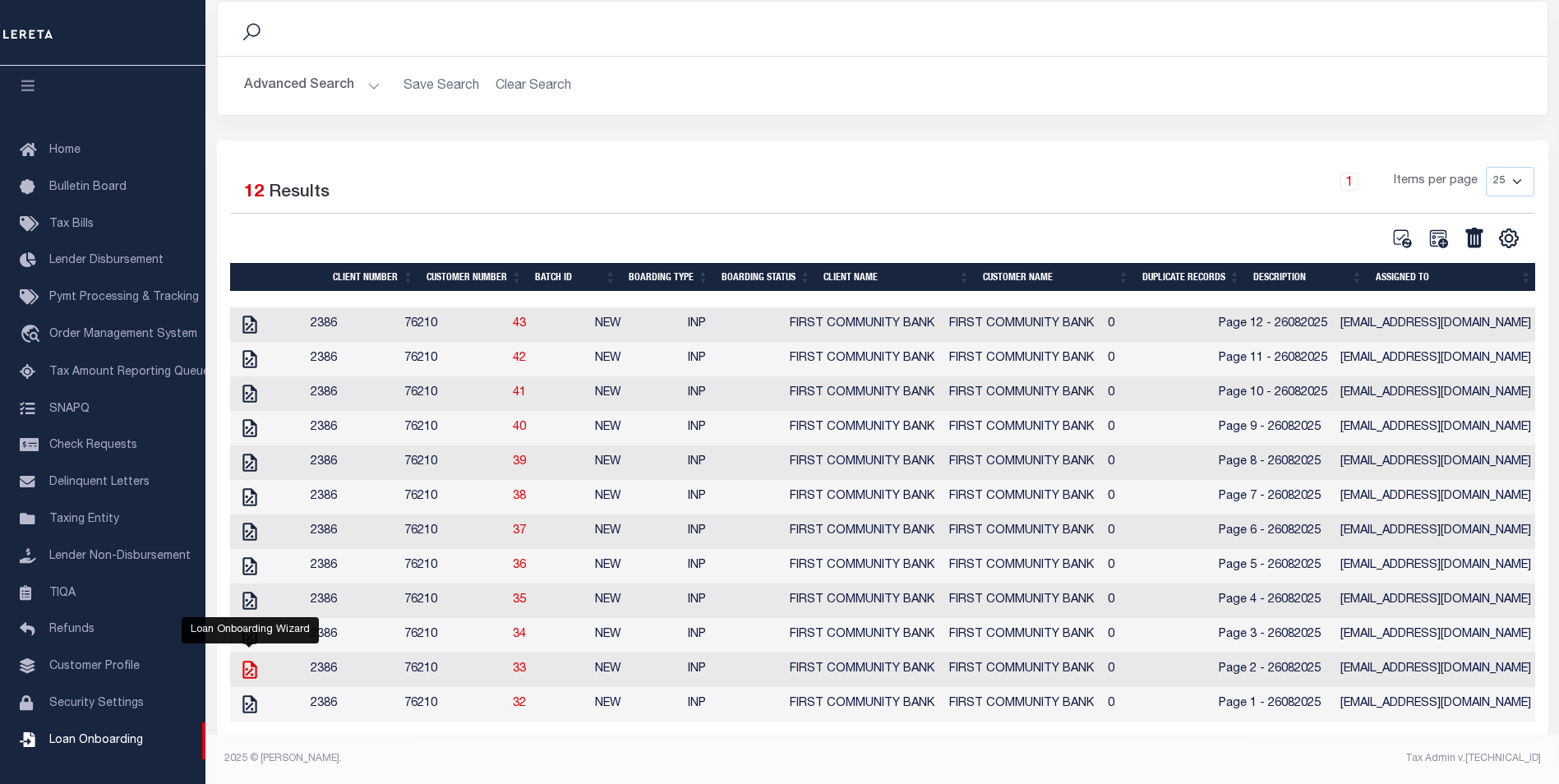
click at [249, 669] on icon "" at bounding box center [249, 669] width 21 height 21
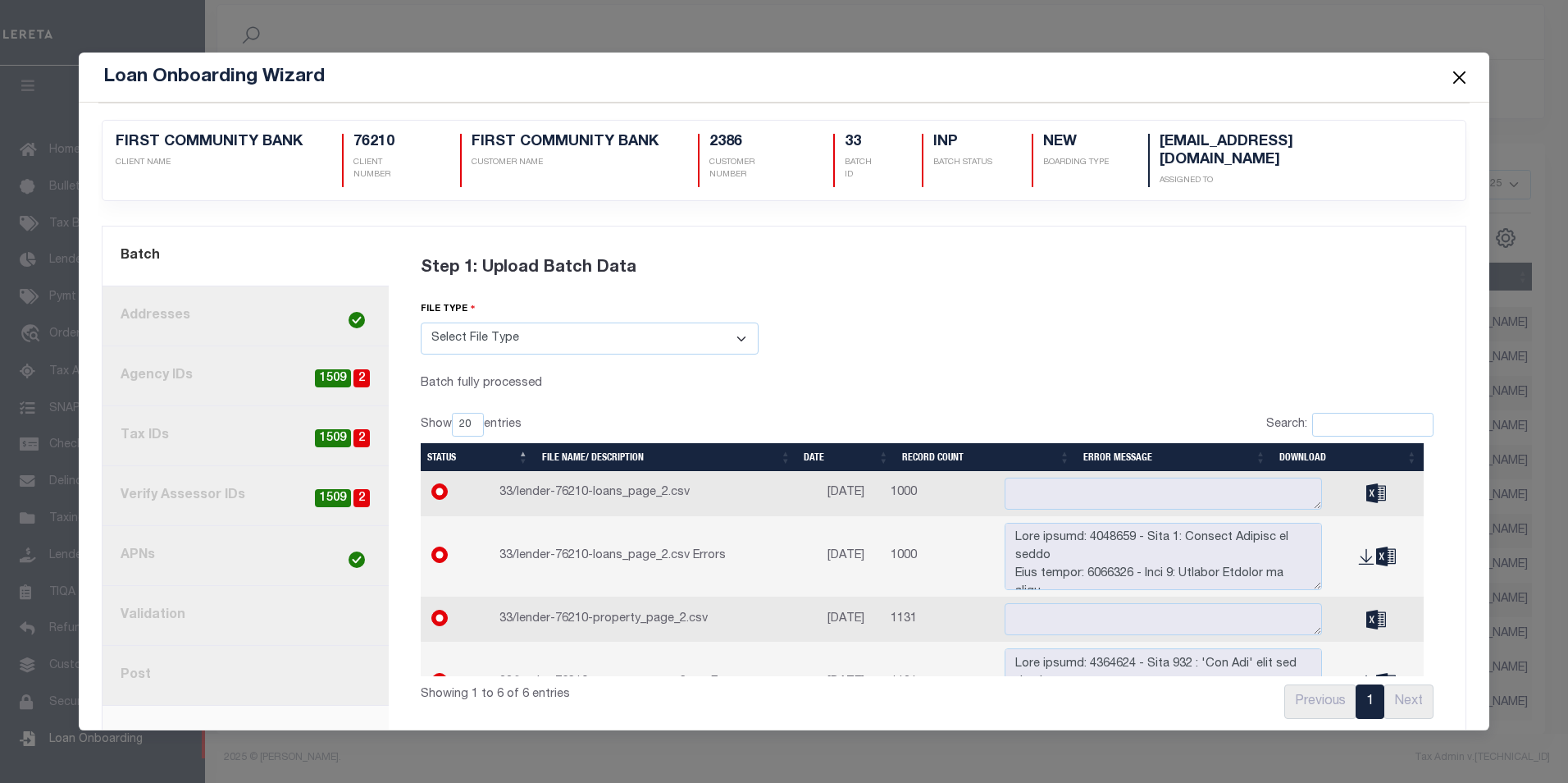
click at [131, 660] on link "8. Post" at bounding box center [246, 676] width 287 height 60
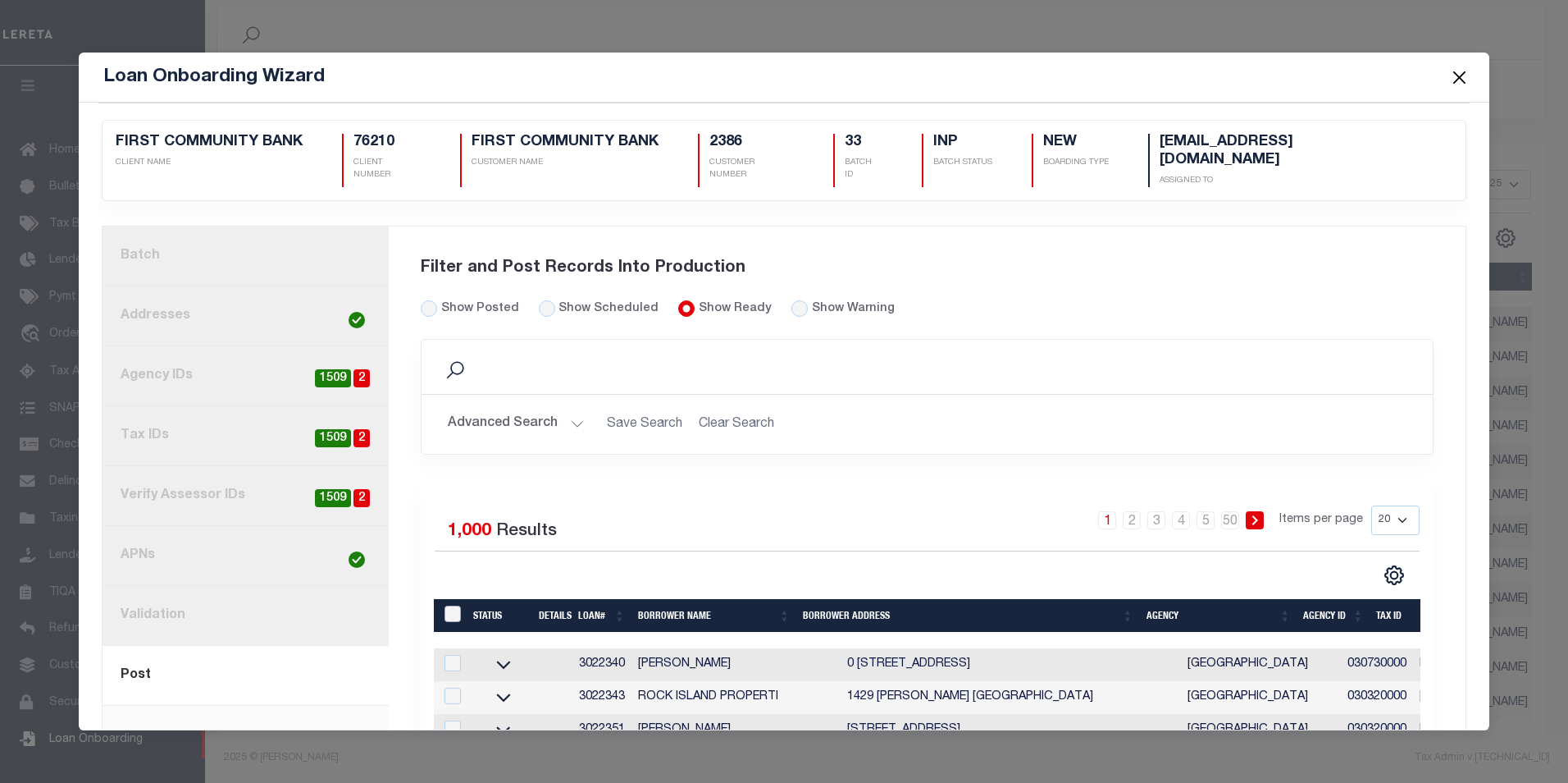
click at [447, 606] on input "LoanPrepID" at bounding box center [453, 614] width 16 height 16
checkbox input "true"
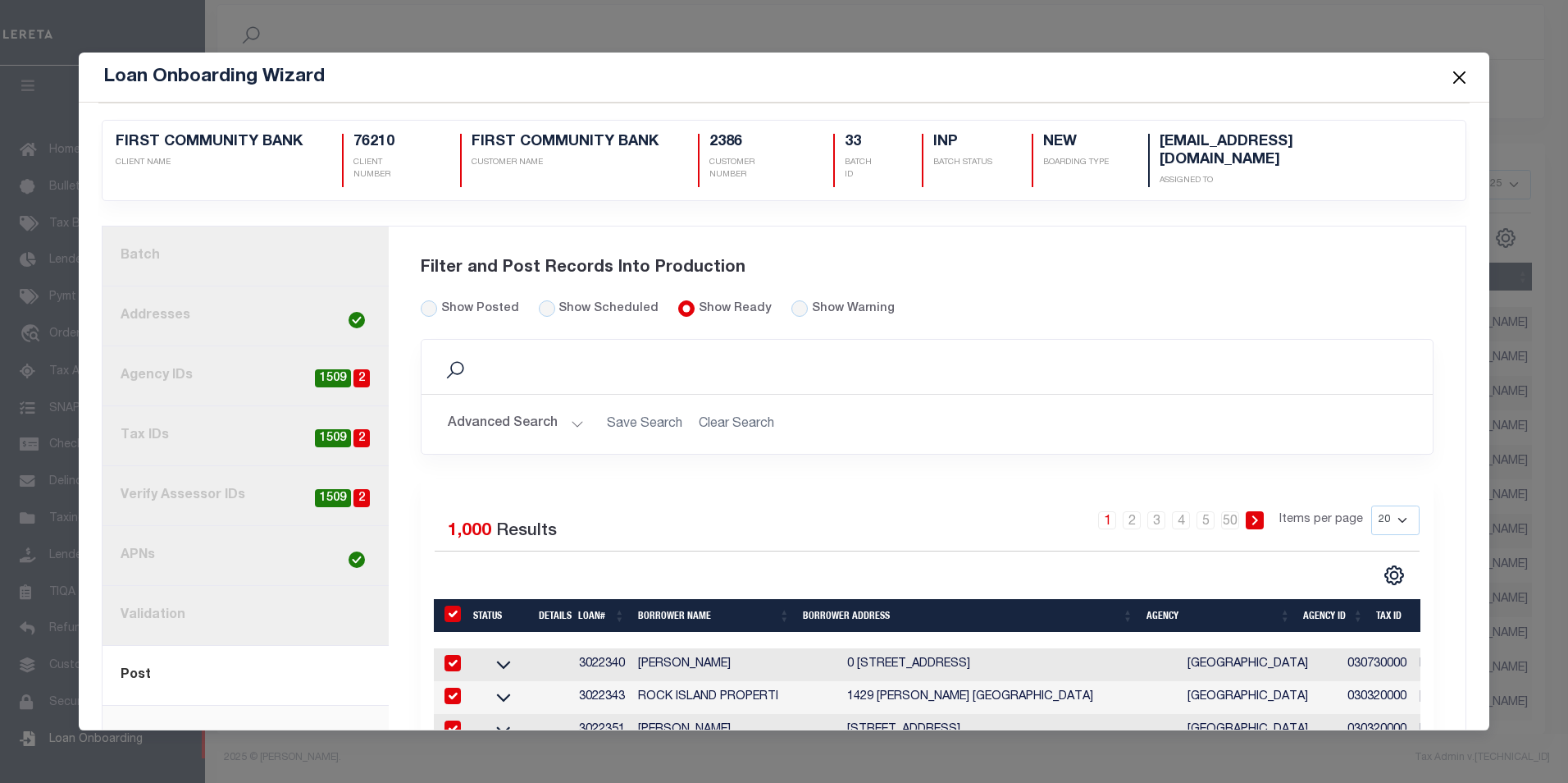
checkbox input "true"
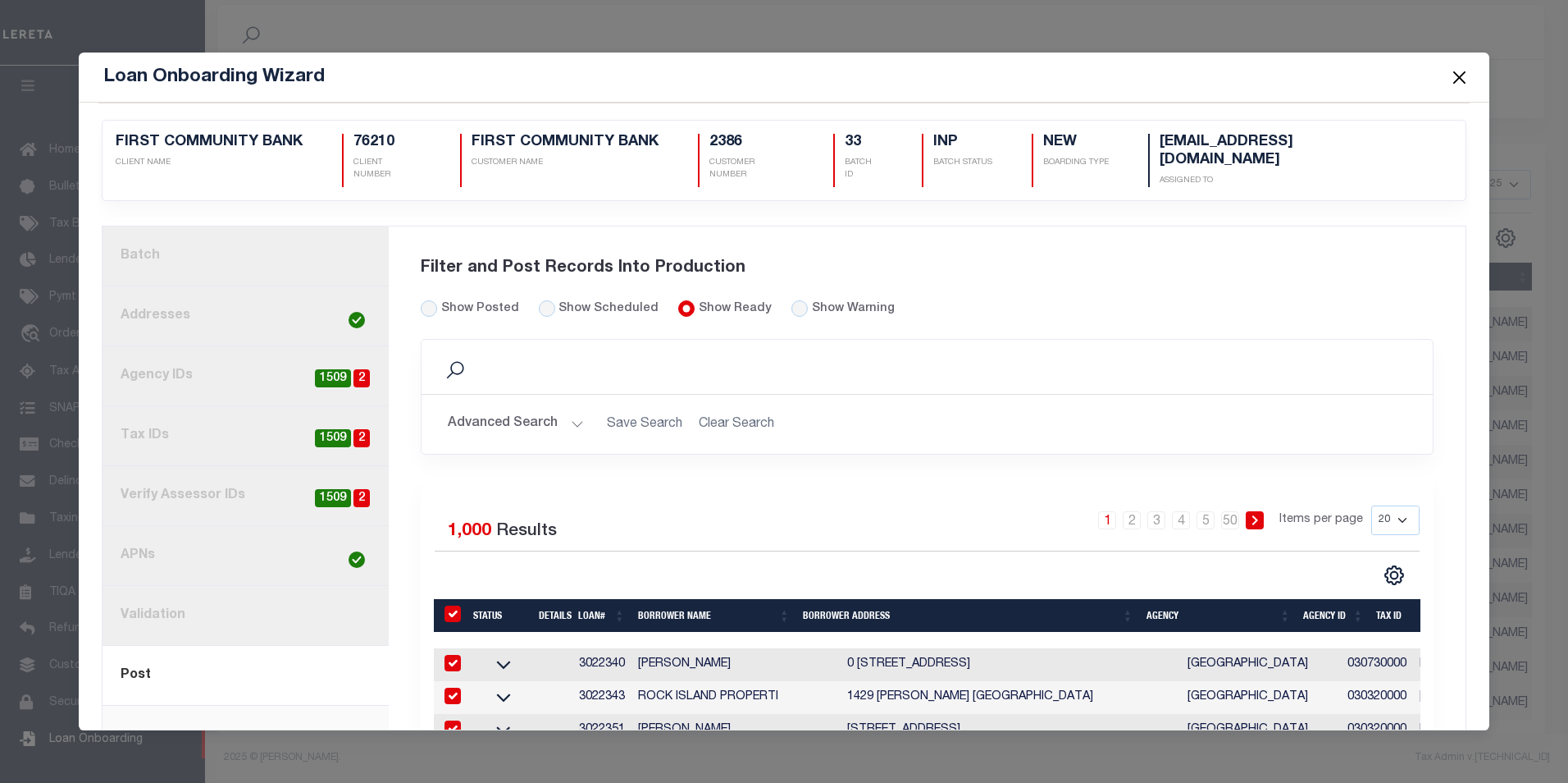
checkbox input "true"
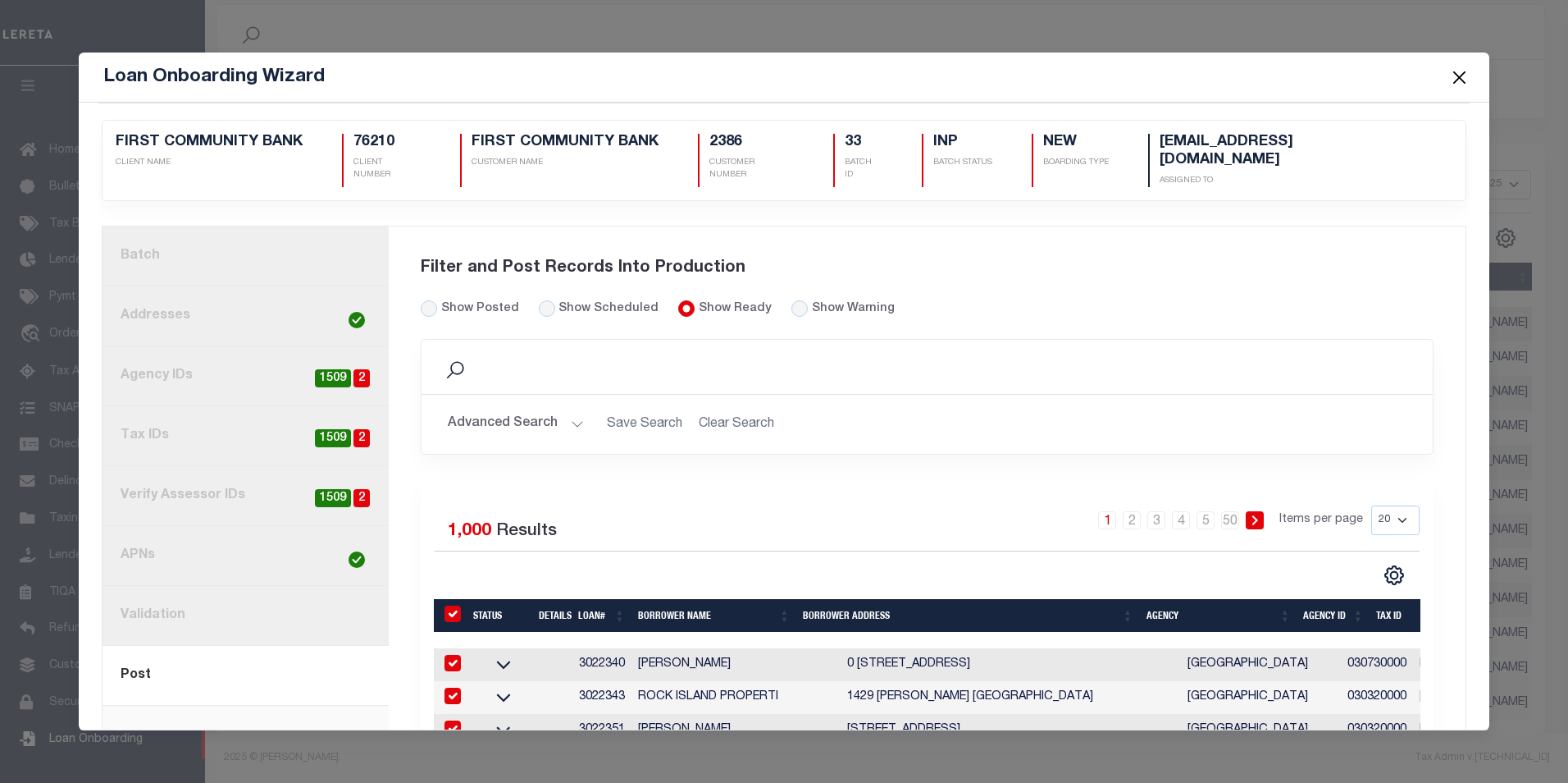
checkbox input "true"
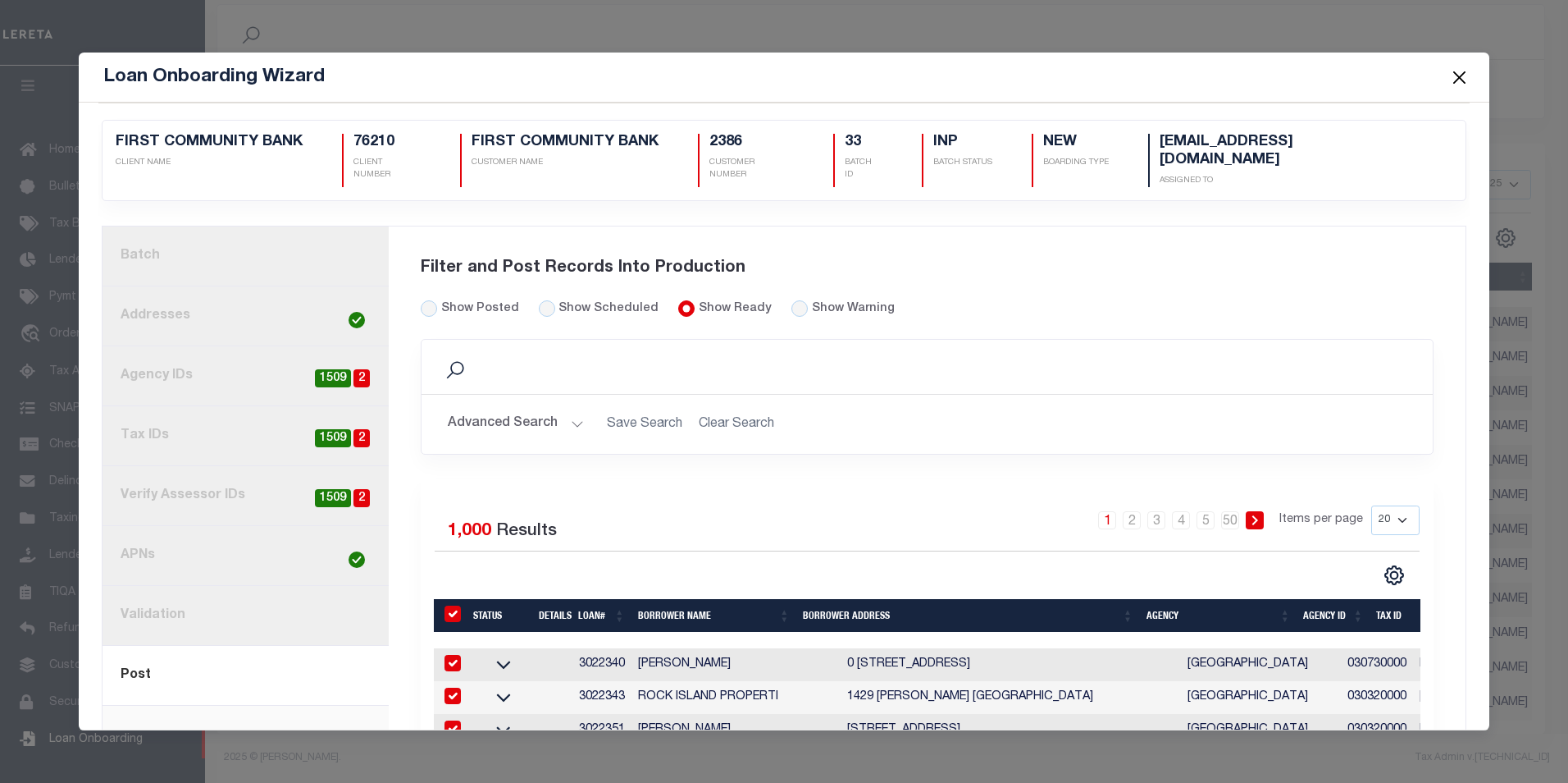
checkbox input "true"
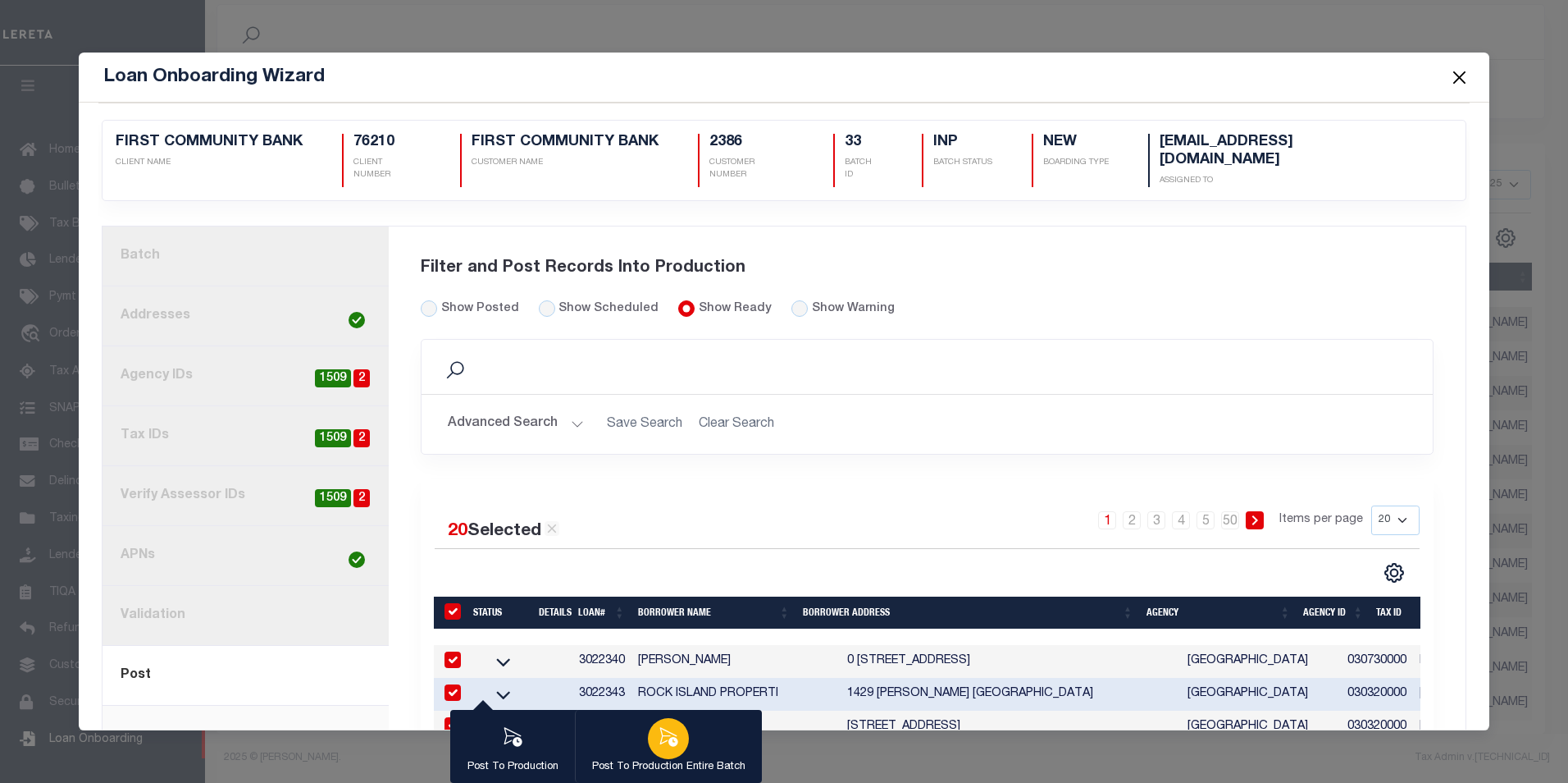
click at [658, 735] on icon "button" at bounding box center [668, 737] width 21 height 21
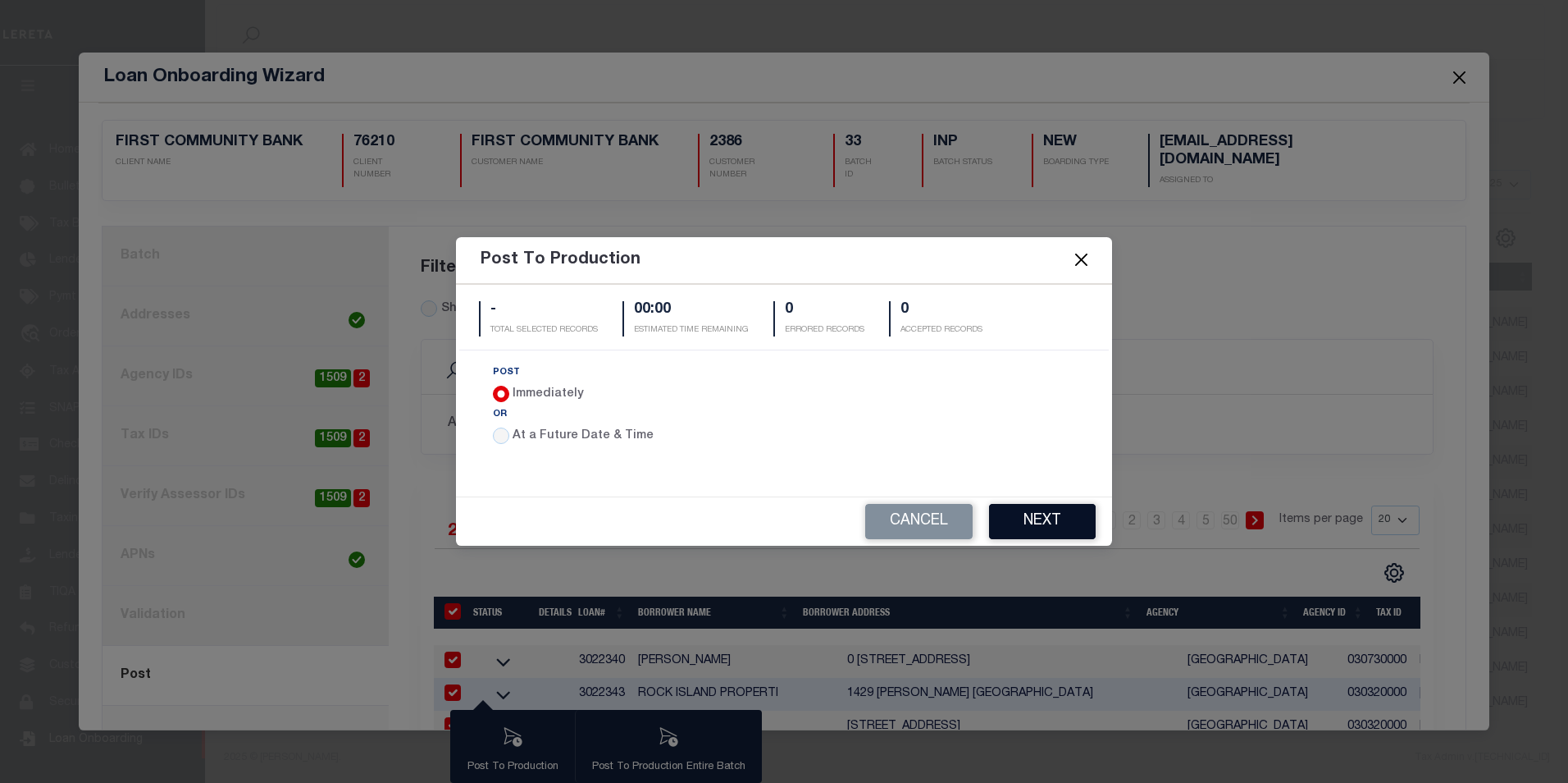
click at [1044, 511] on button "Next" at bounding box center [1042, 521] width 107 height 35
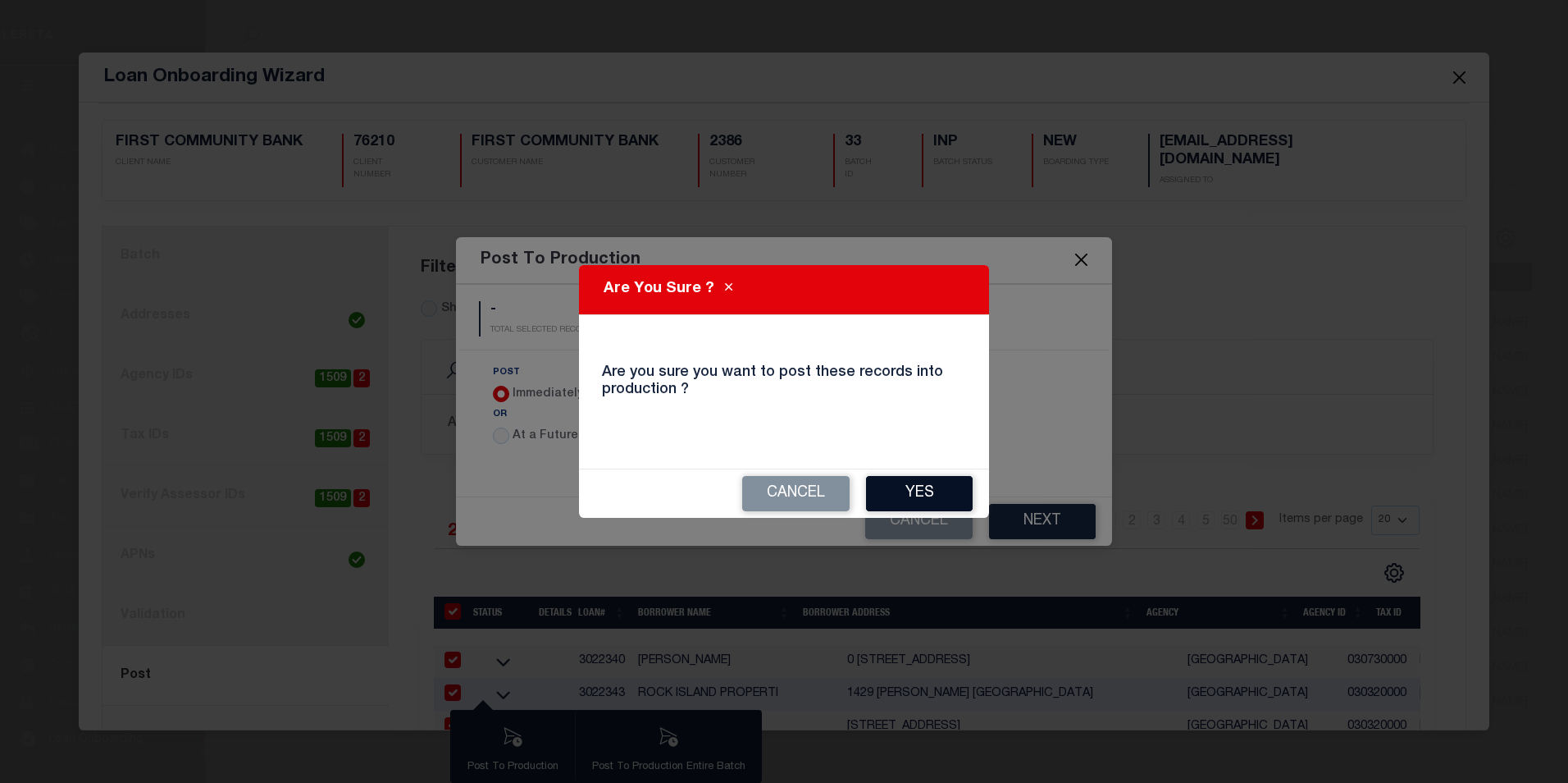
click at [933, 488] on button "Yes" at bounding box center [920, 493] width 107 height 35
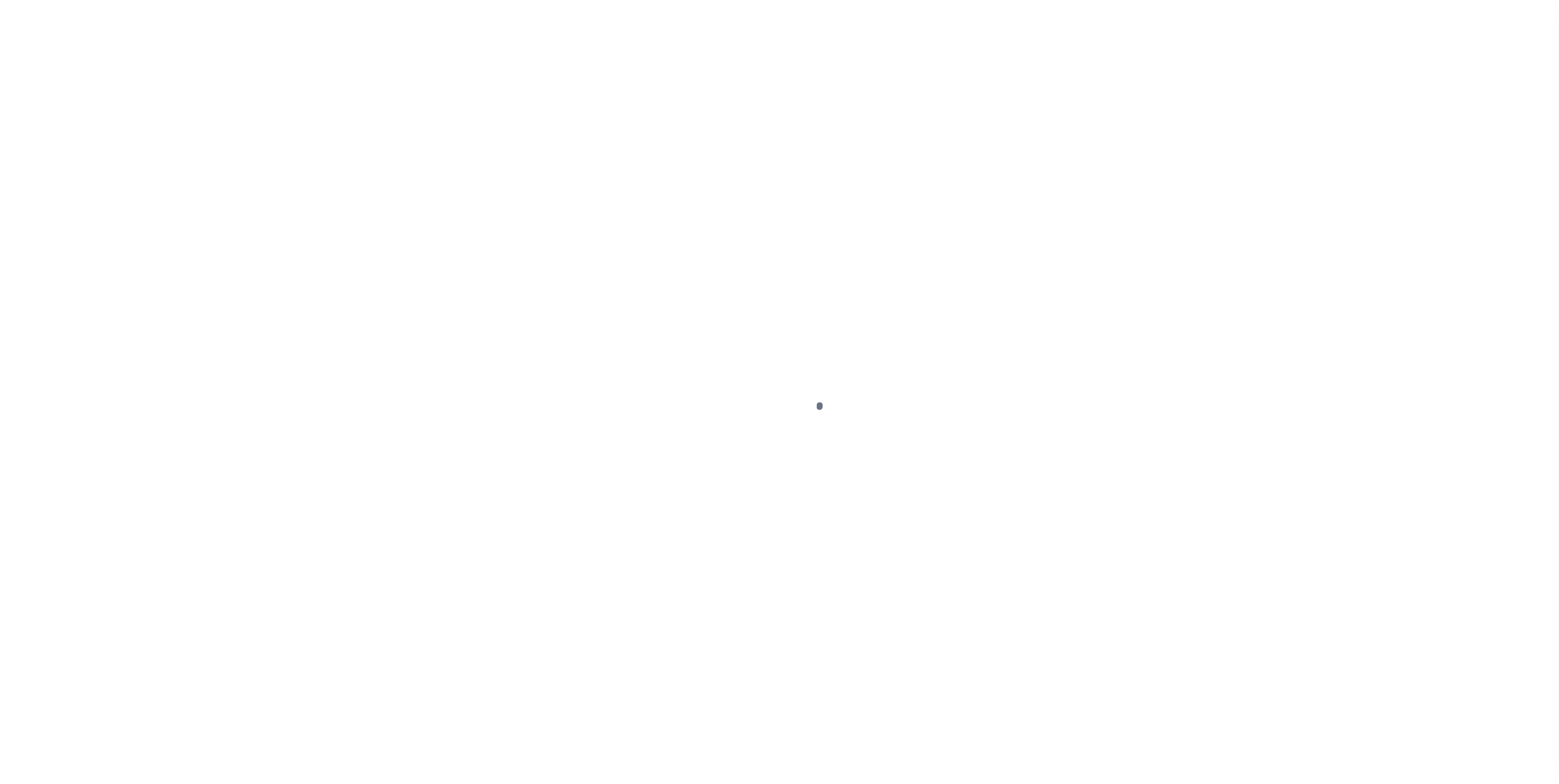
select select
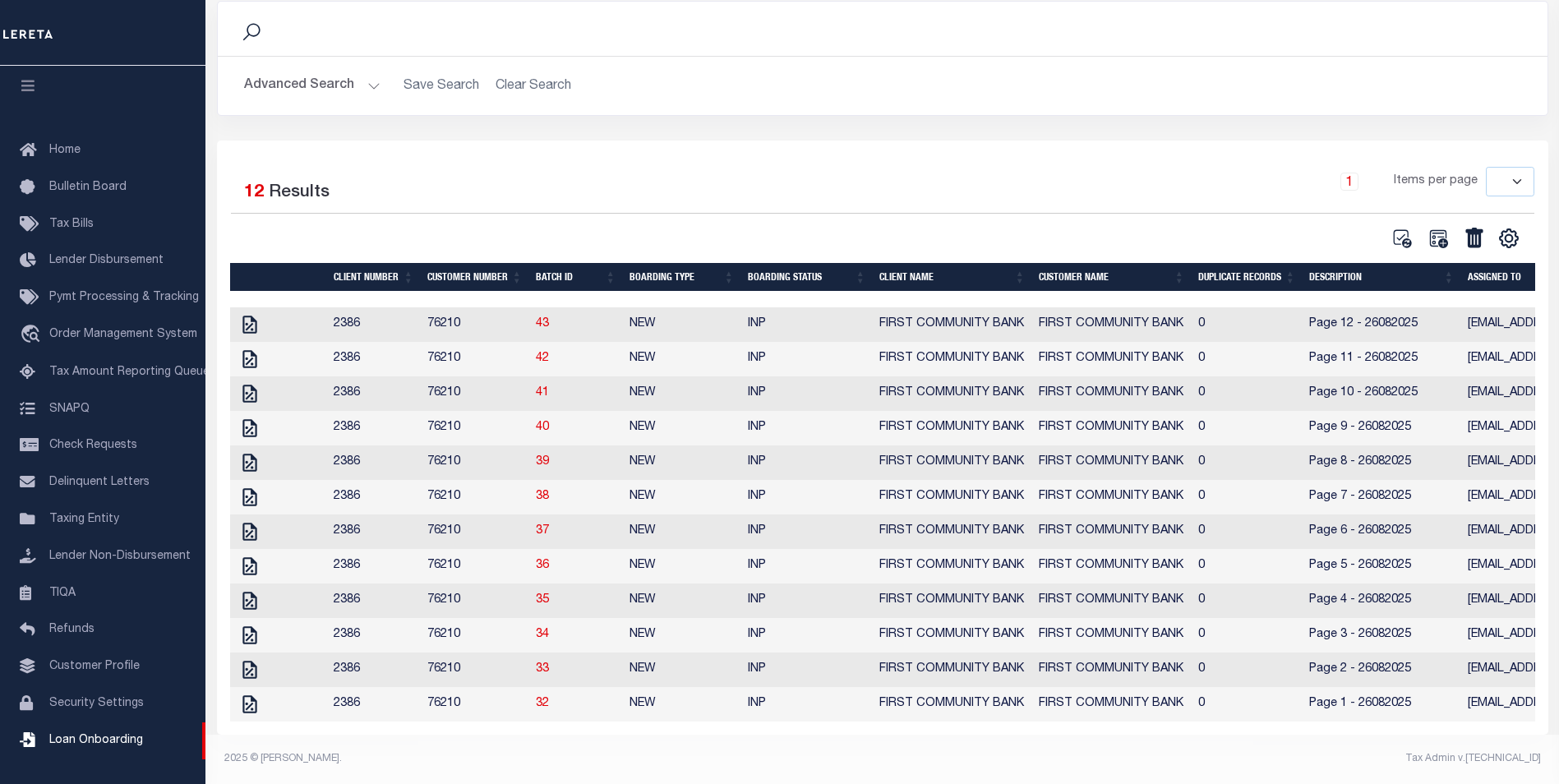
scroll to position [143, 0]
click at [251, 661] on icon "" at bounding box center [249, 669] width 21 height 21
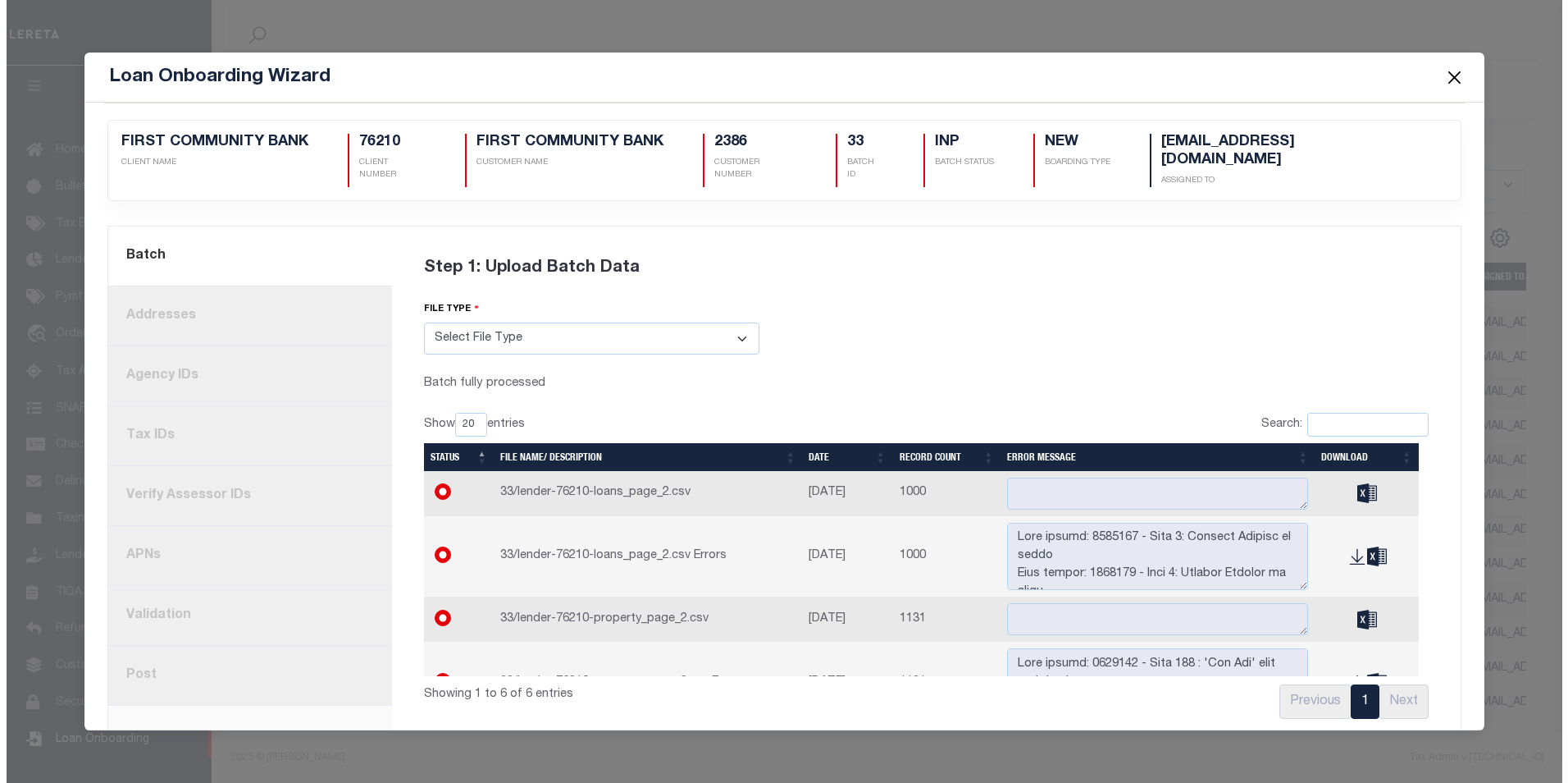
scroll to position [140, 0]
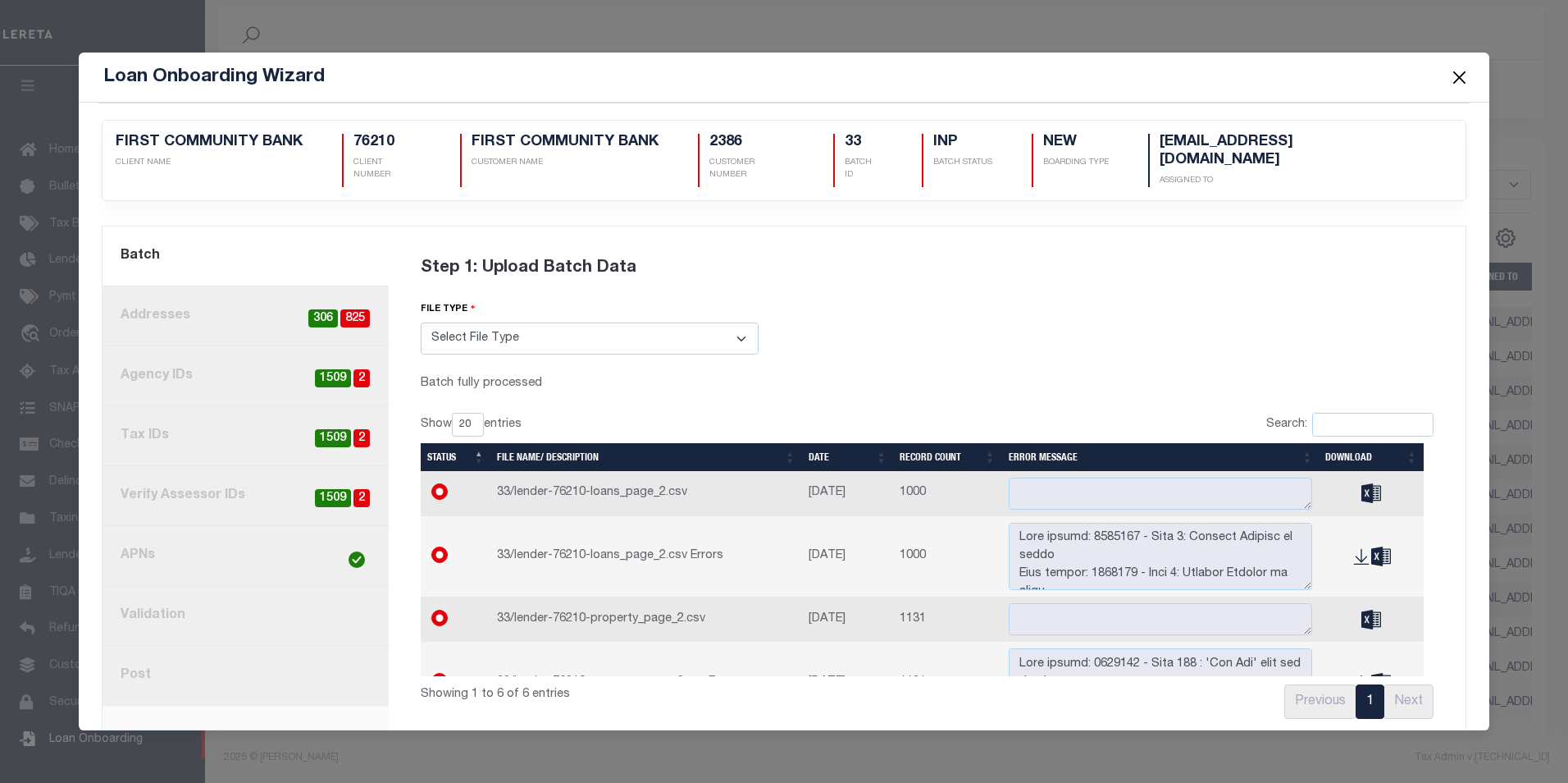
click at [236, 305] on link "2. Addresses 825 306" at bounding box center [246, 317] width 287 height 60
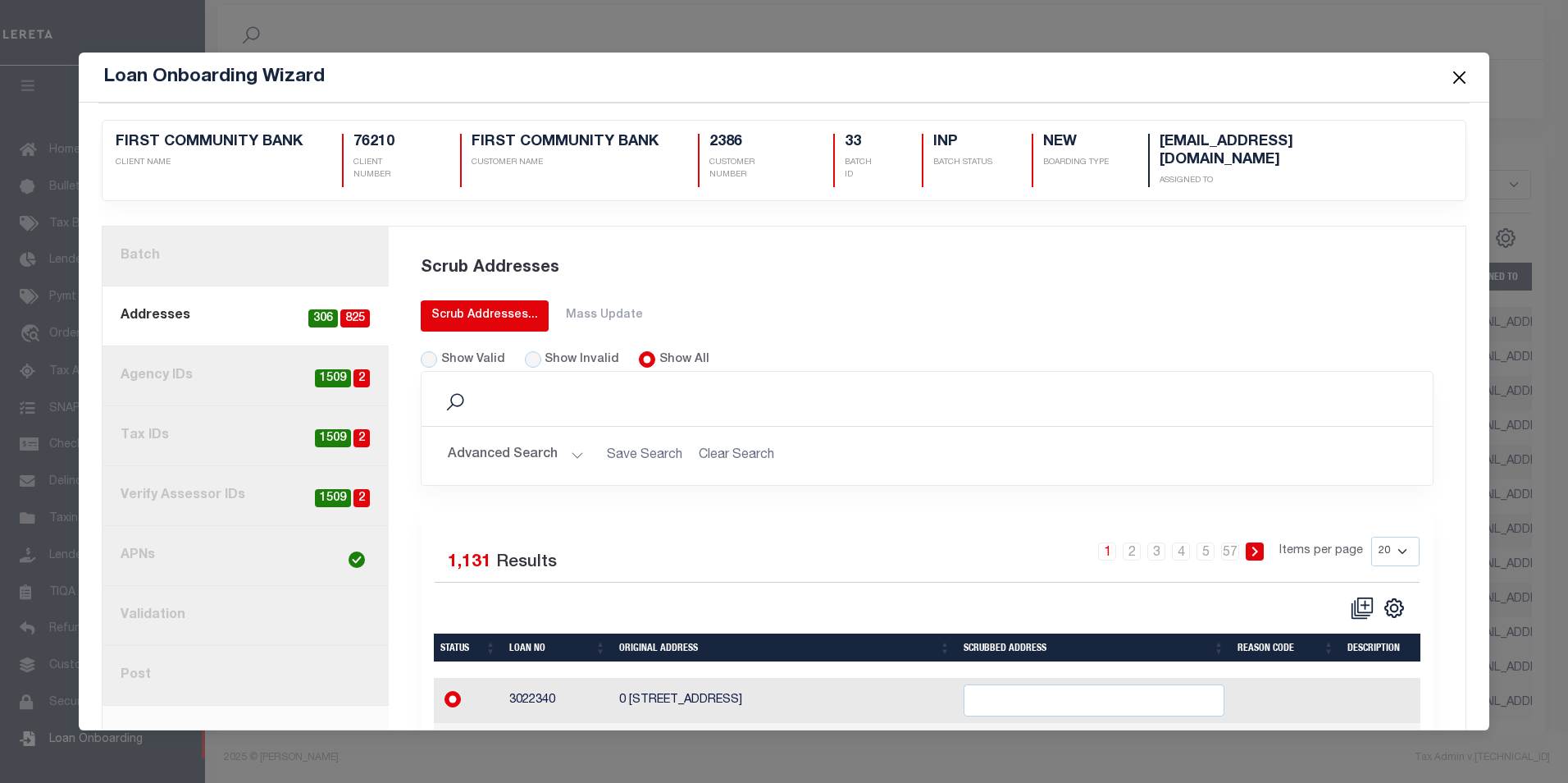
click at [456, 307] on div "Scrub Addresses..." at bounding box center [484, 316] width 107 height 17
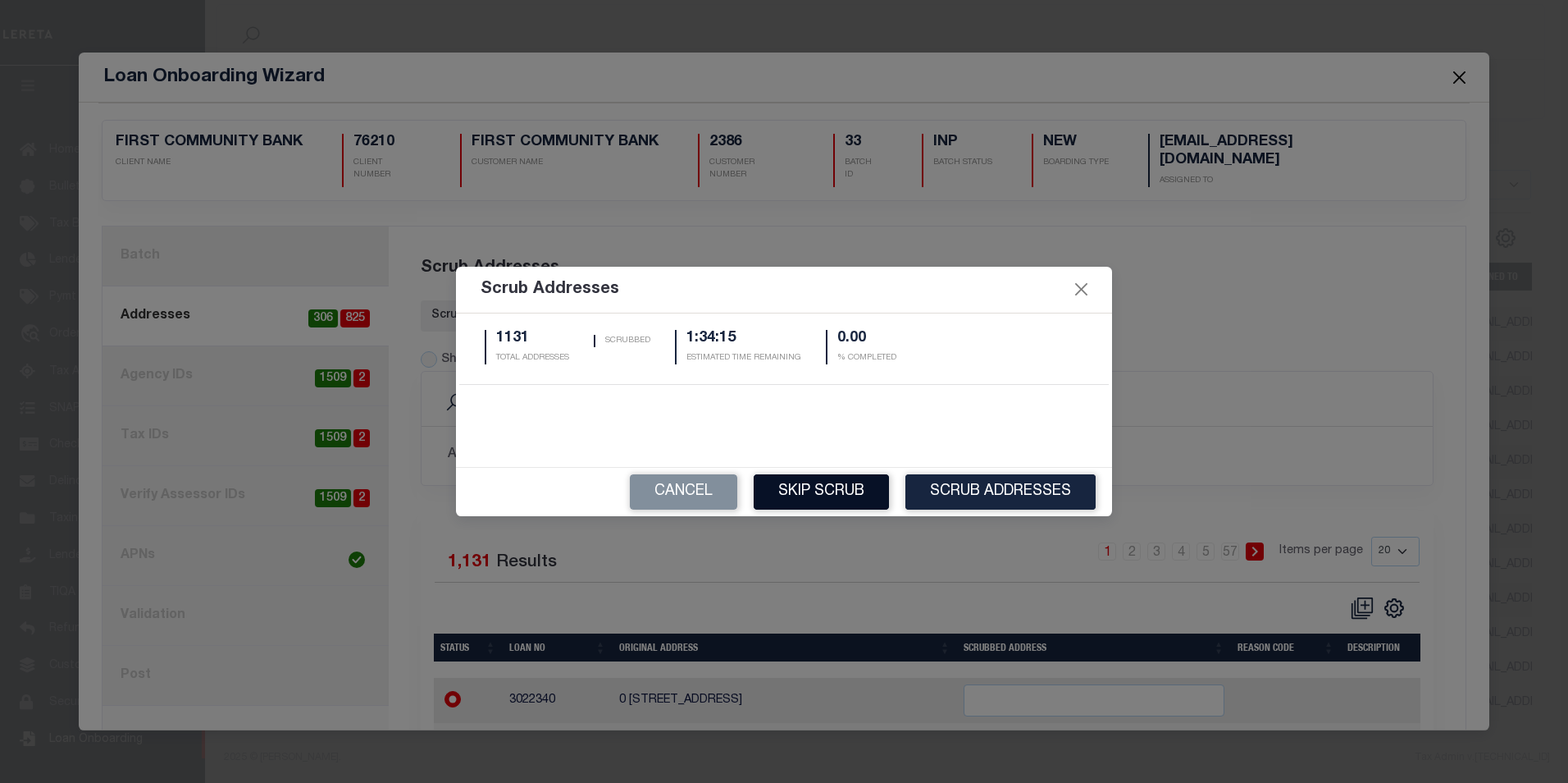
click at [811, 493] on button "Skip Scrub" at bounding box center [821, 491] width 135 height 35
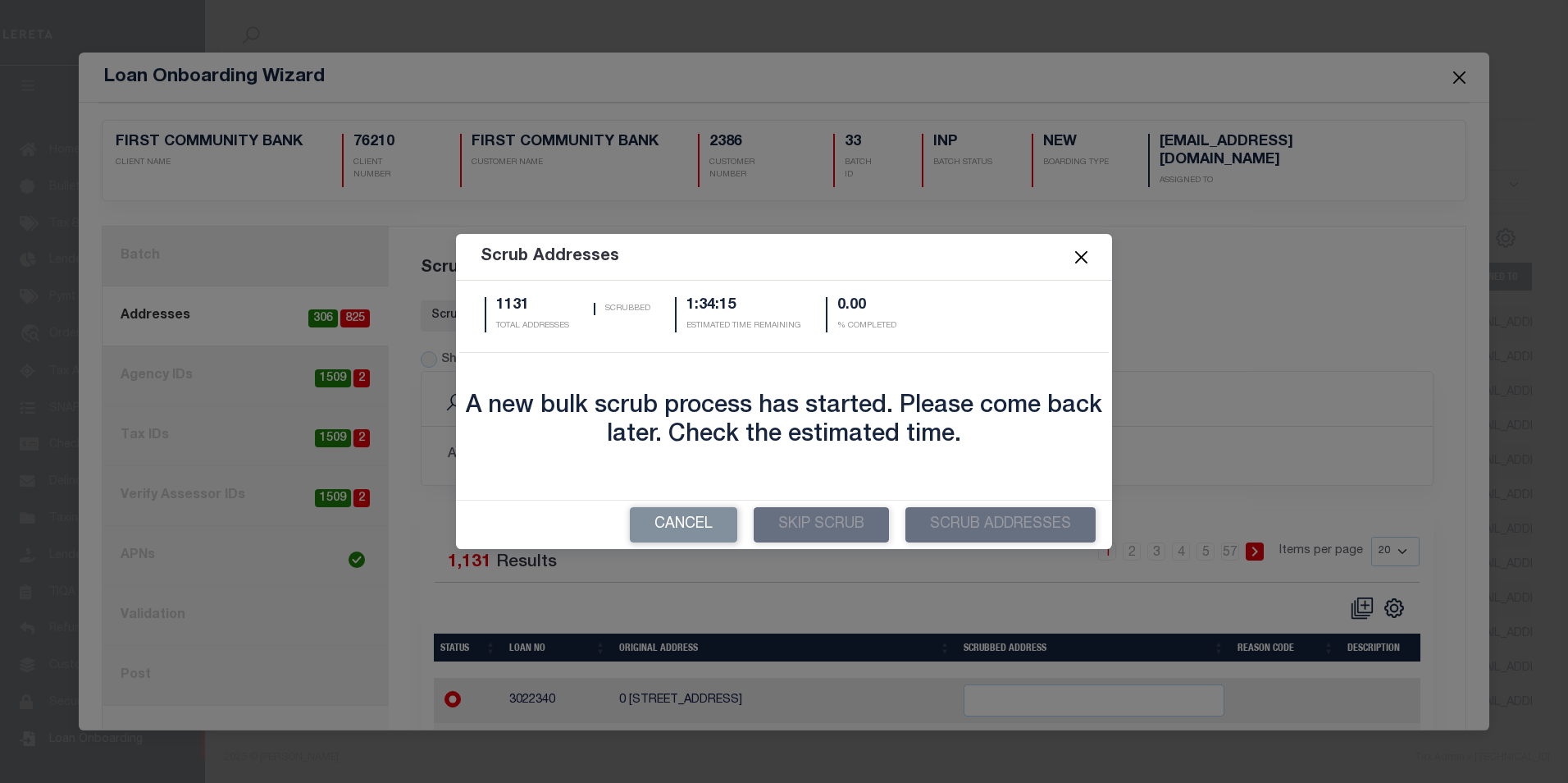
click at [1085, 254] on button "Close" at bounding box center [1081, 258] width 21 height 21
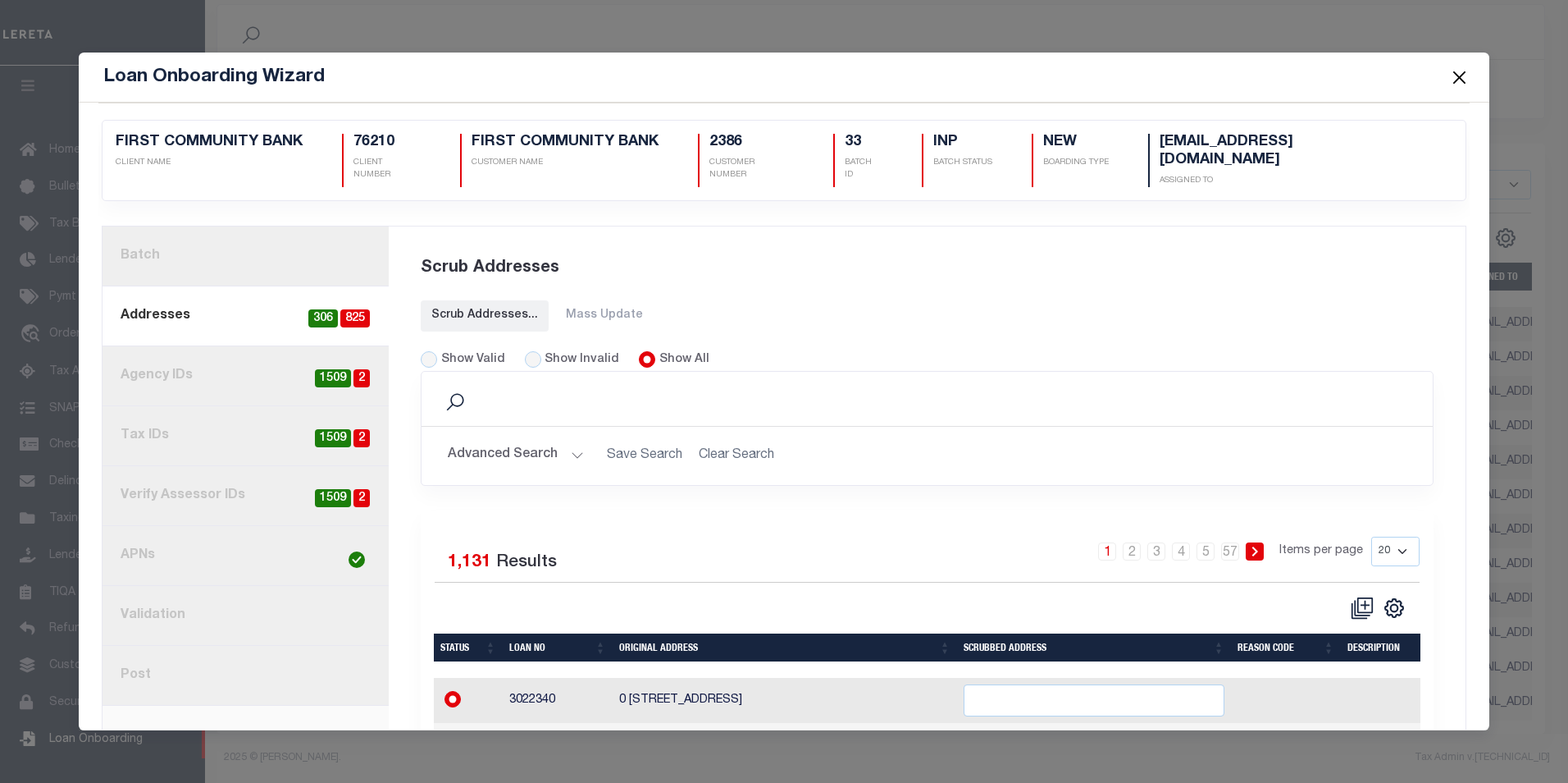
click at [1455, 72] on button "Close" at bounding box center [1459, 77] width 21 height 21
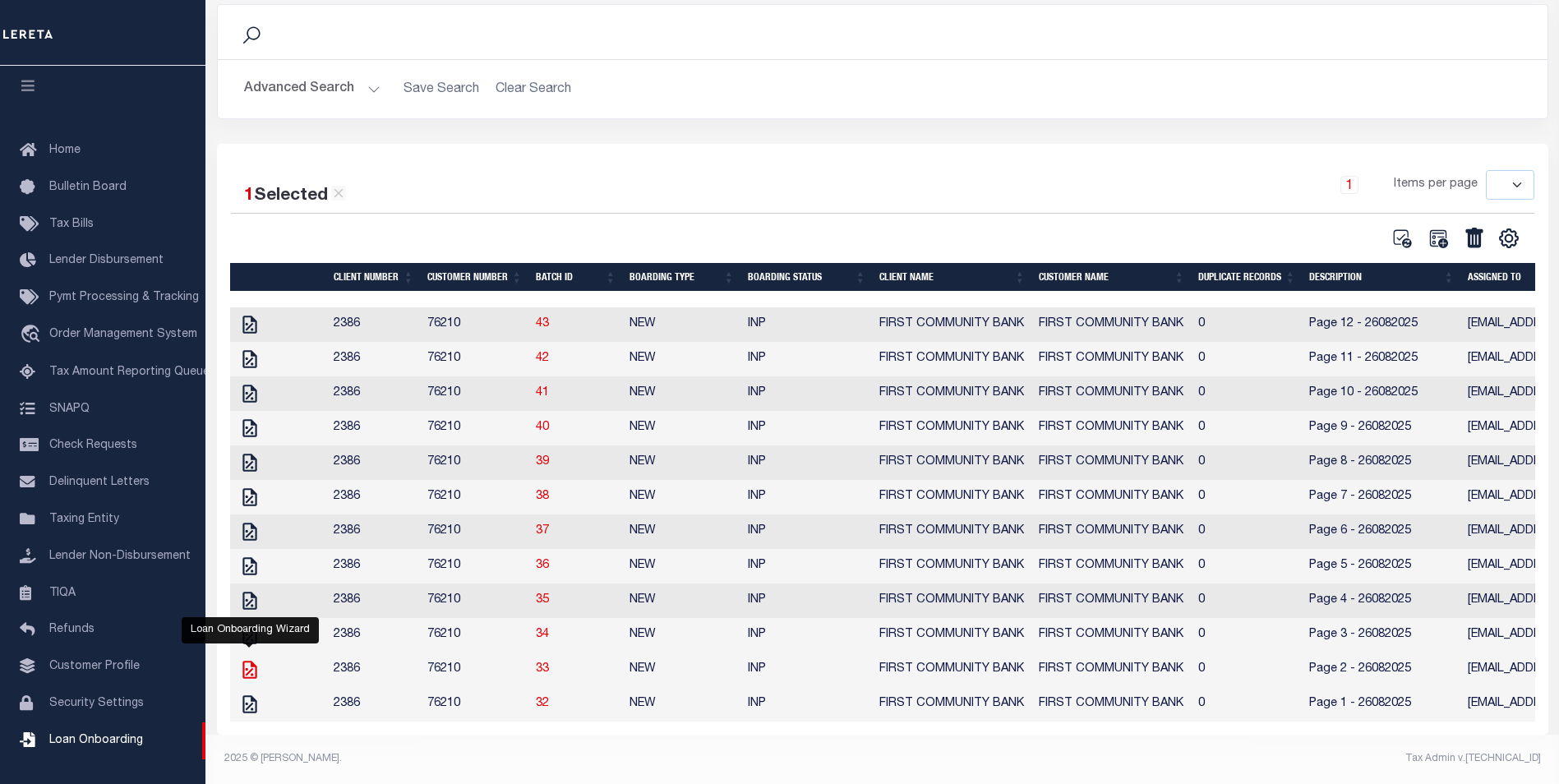
click at [248, 660] on icon "" at bounding box center [249, 669] width 21 height 21
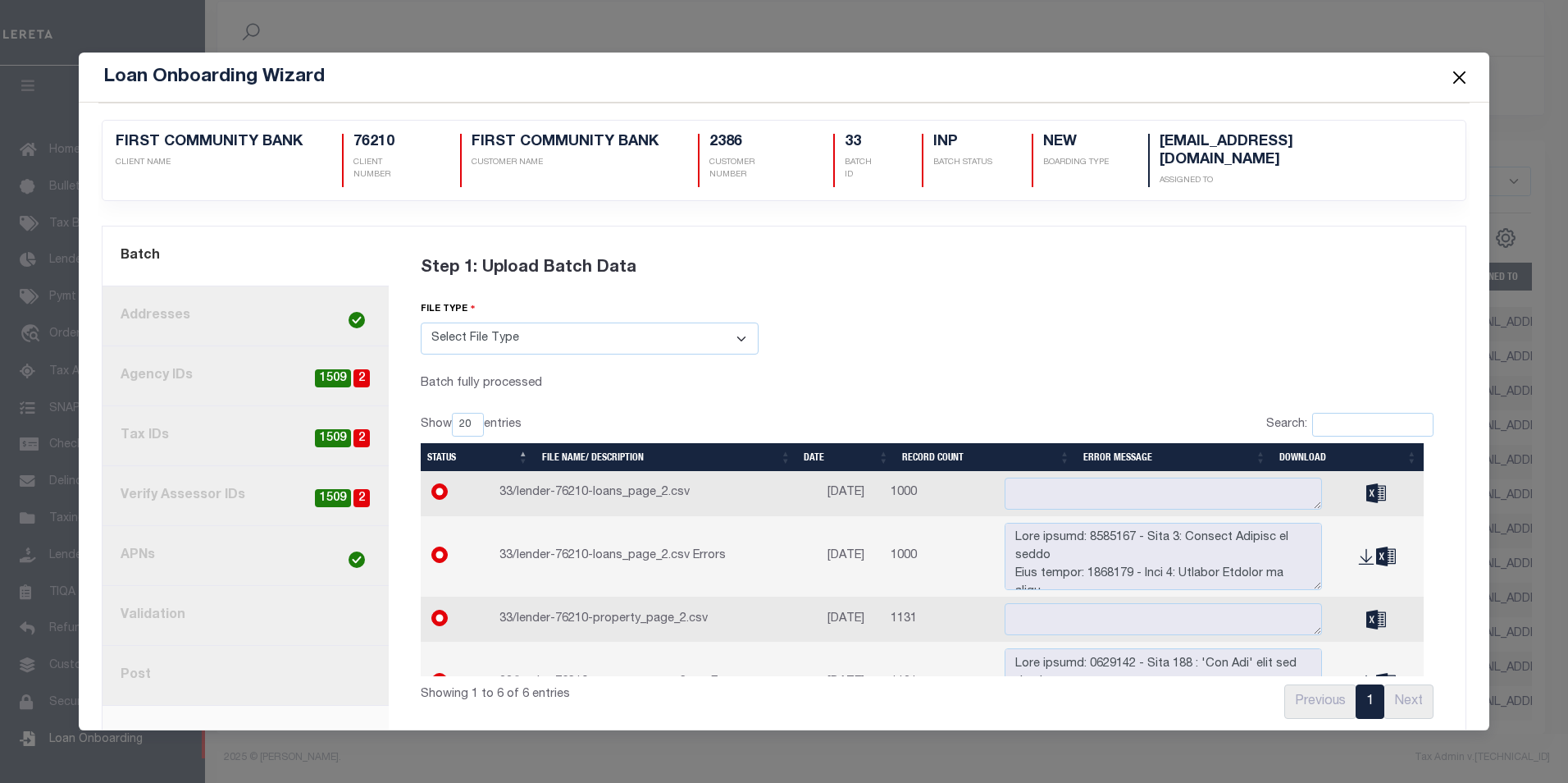
click at [1457, 77] on button "Close" at bounding box center [1459, 77] width 21 height 21
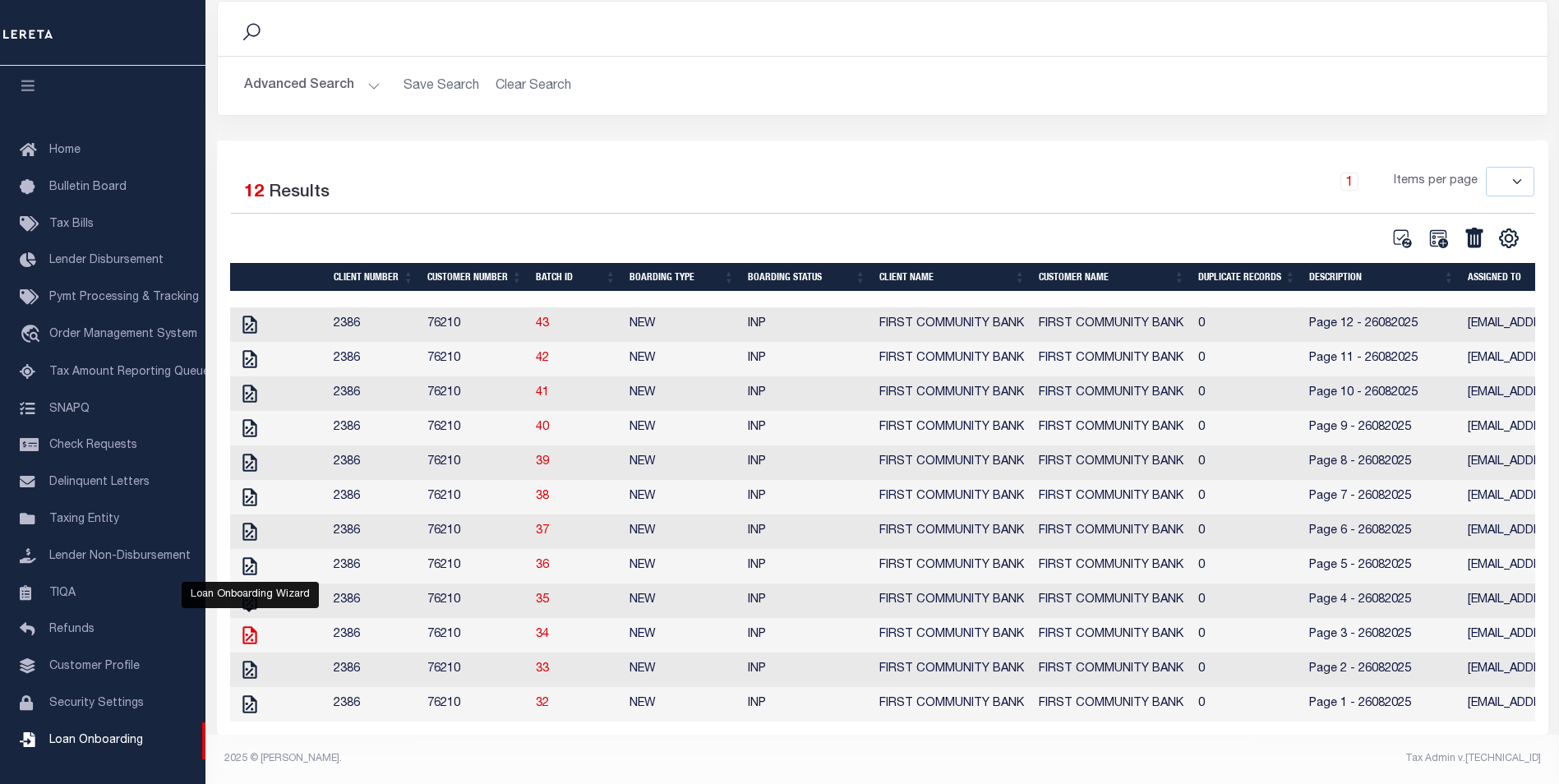
click at [245, 625] on icon "" at bounding box center [249, 635] width 21 height 21
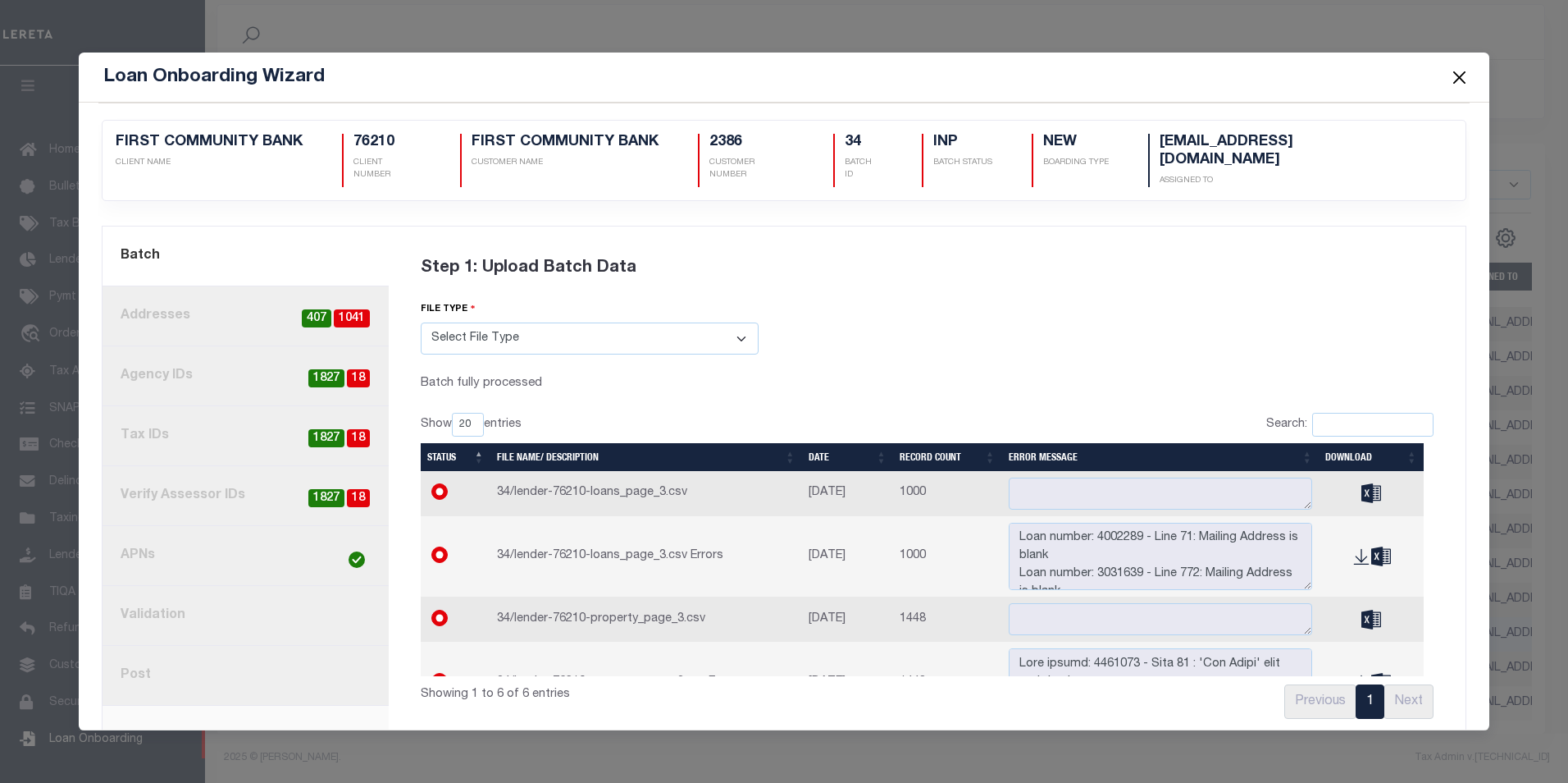
click at [225, 305] on link "2. Addresses 1041 407" at bounding box center [246, 317] width 287 height 60
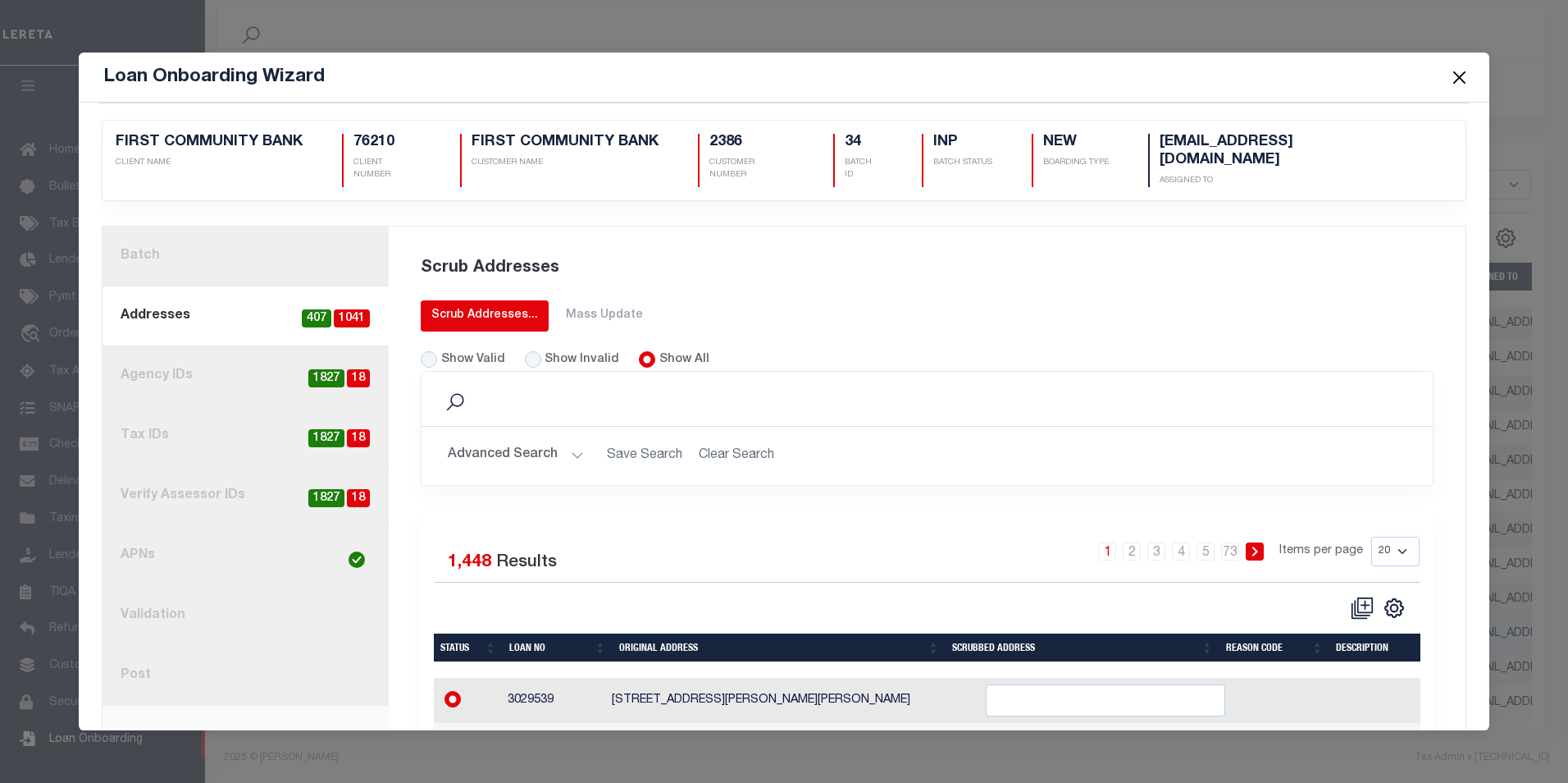
click at [474, 300] on link "Scrub Addresses..." at bounding box center [485, 316] width 128 height 31
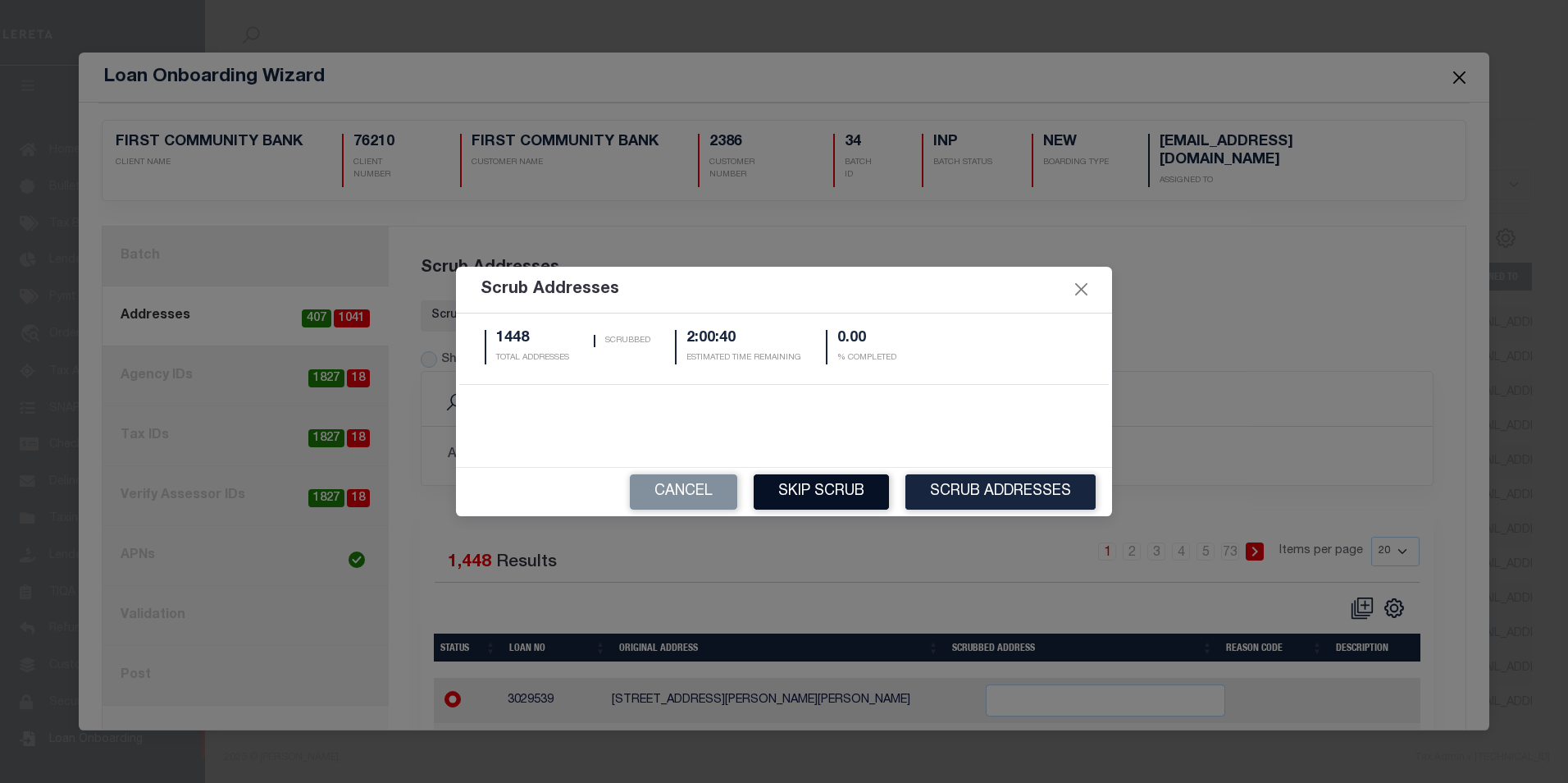
click at [775, 495] on button "Skip Scrub" at bounding box center [821, 491] width 135 height 35
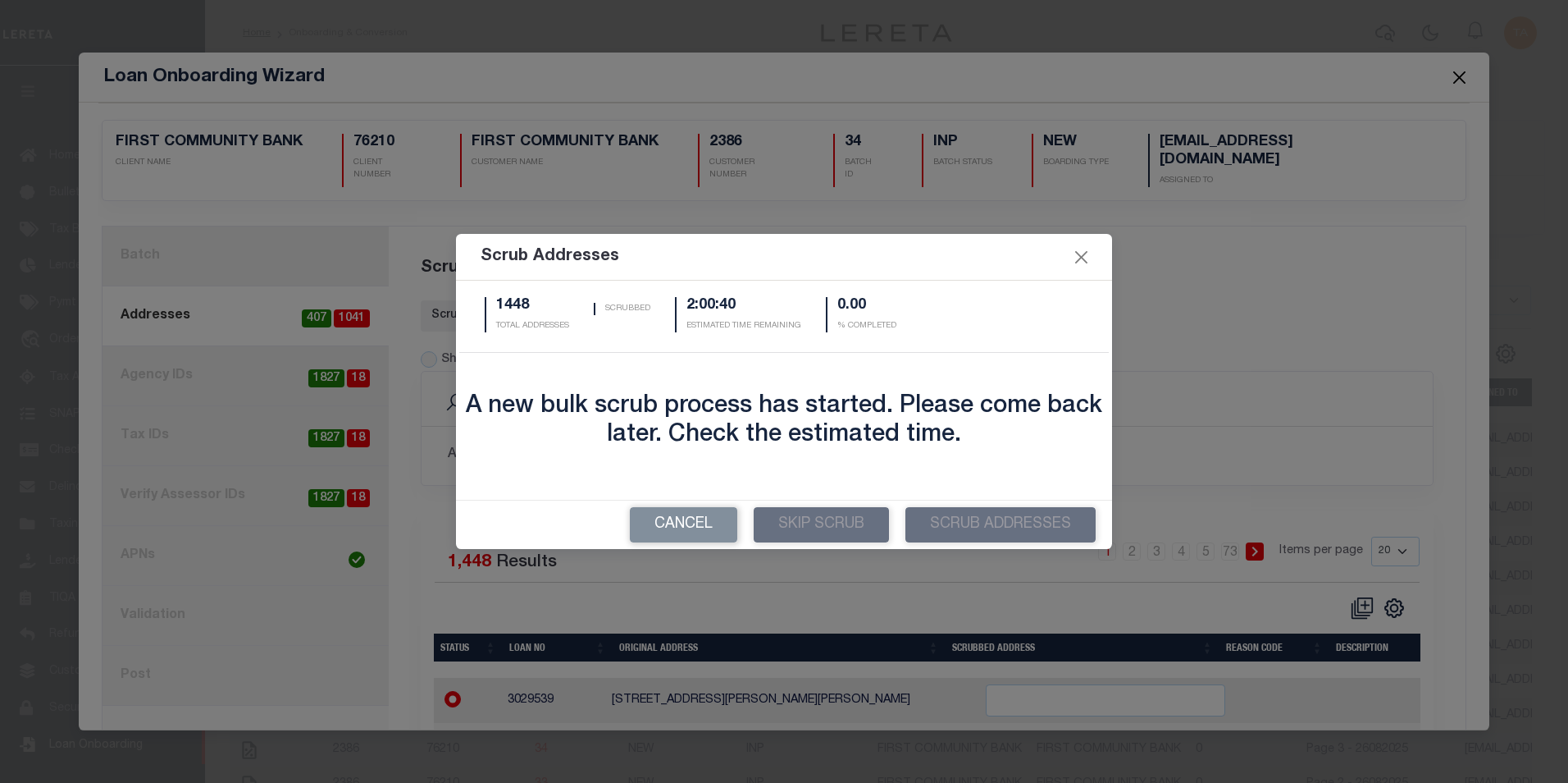
select select
click at [1083, 258] on button "Close" at bounding box center [1081, 258] width 21 height 21
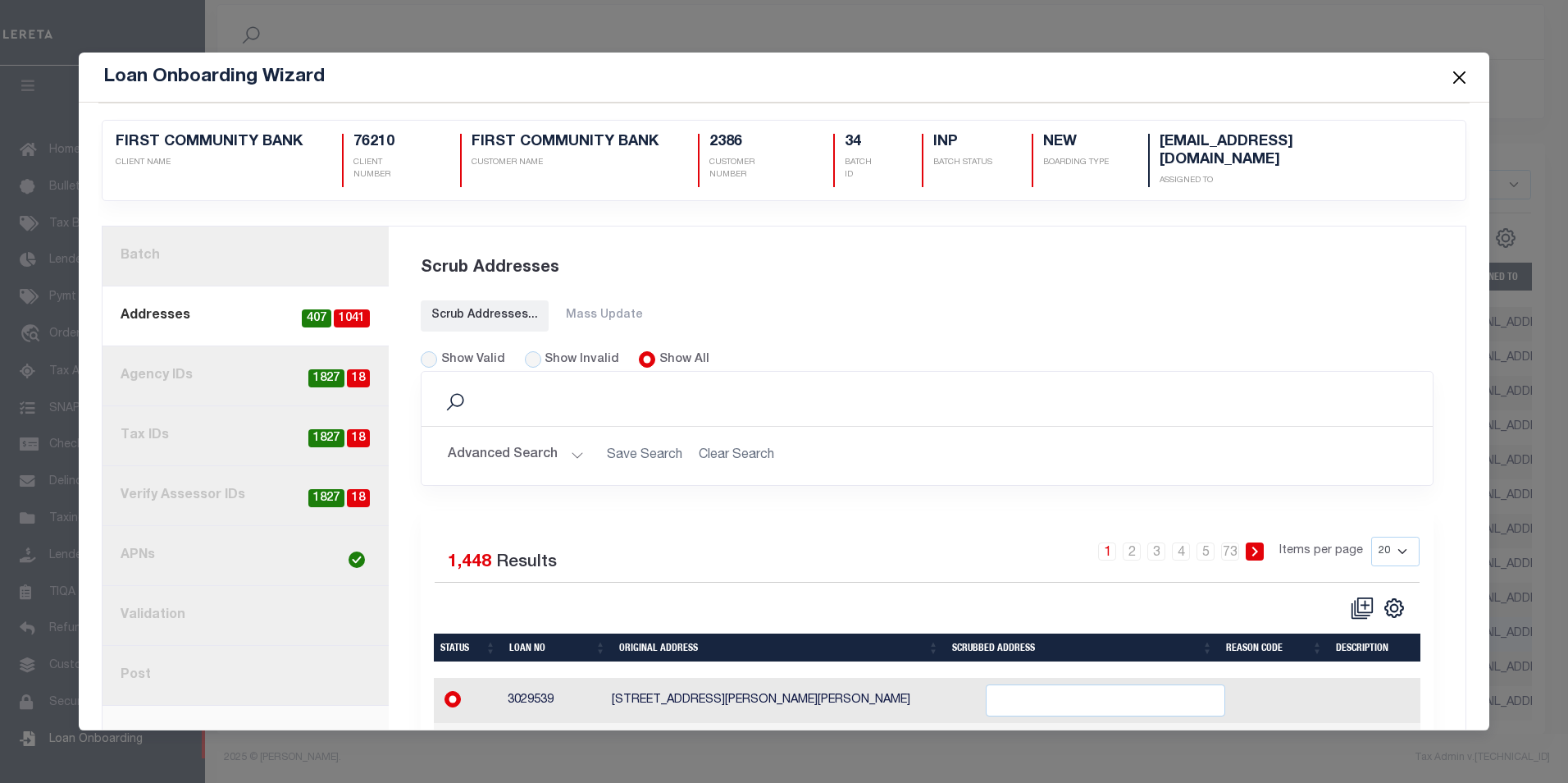
click at [159, 249] on link "1. Batch" at bounding box center [246, 257] width 287 height 60
